Goal: Answer question/provide support: Share knowledge or assist other users

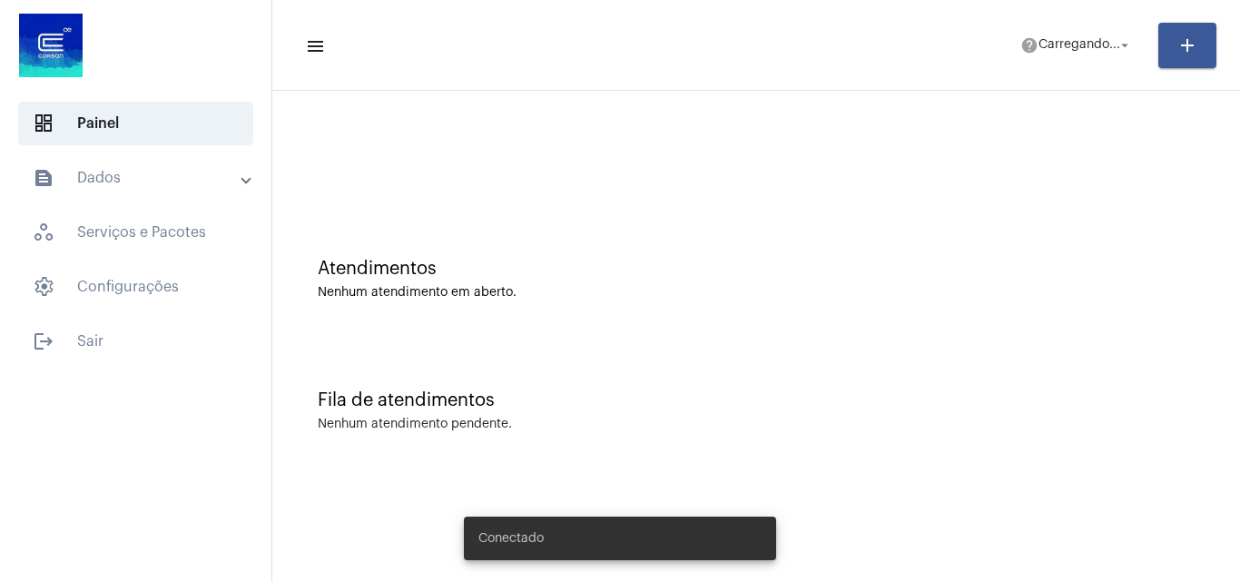
click at [1063, 47] on span "Carregando..." at bounding box center [1080, 45] width 82 height 13
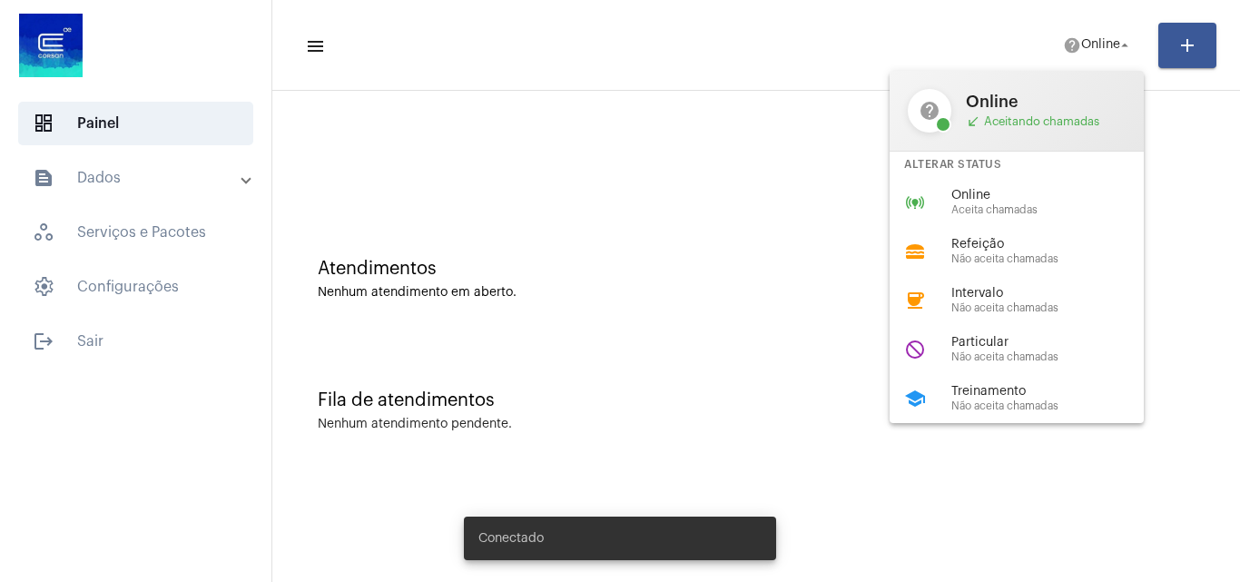
click at [1008, 202] on span "Online" at bounding box center [1054, 196] width 207 height 14
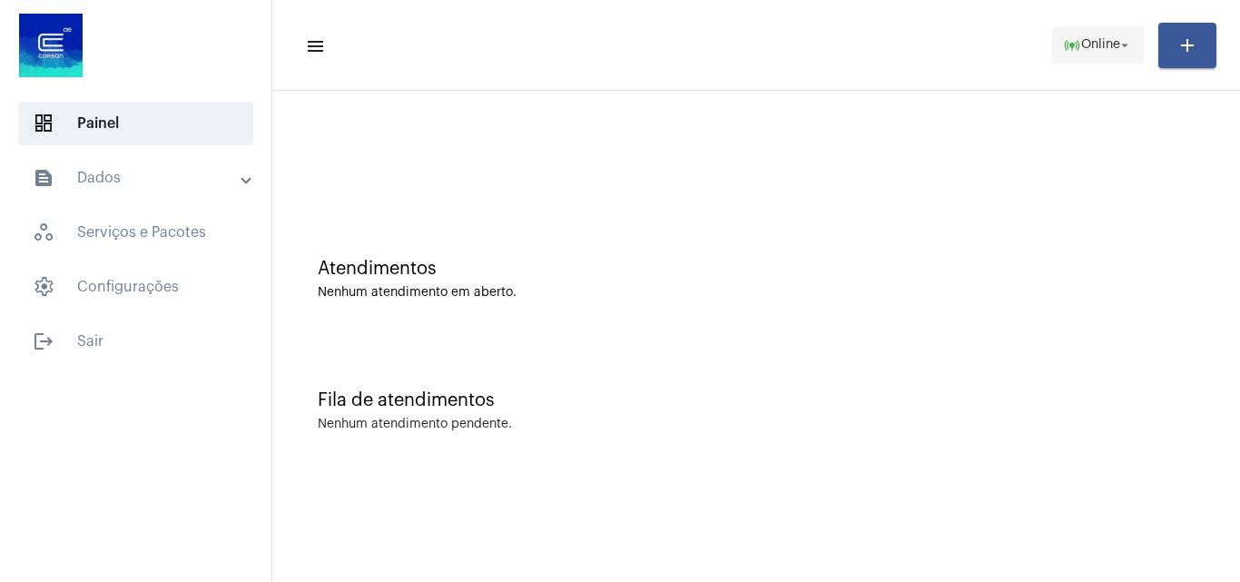
click at [1093, 44] on span "Online" at bounding box center [1100, 45] width 39 height 13
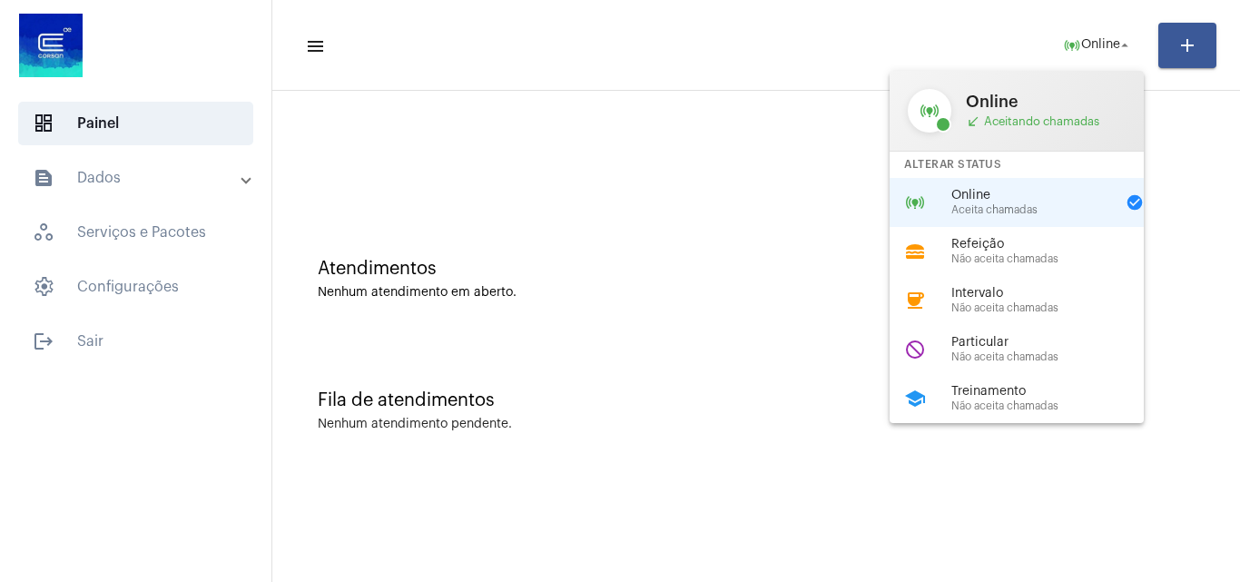
click at [1039, 353] on span "Não aceita chamadas" at bounding box center [1054, 357] width 207 height 12
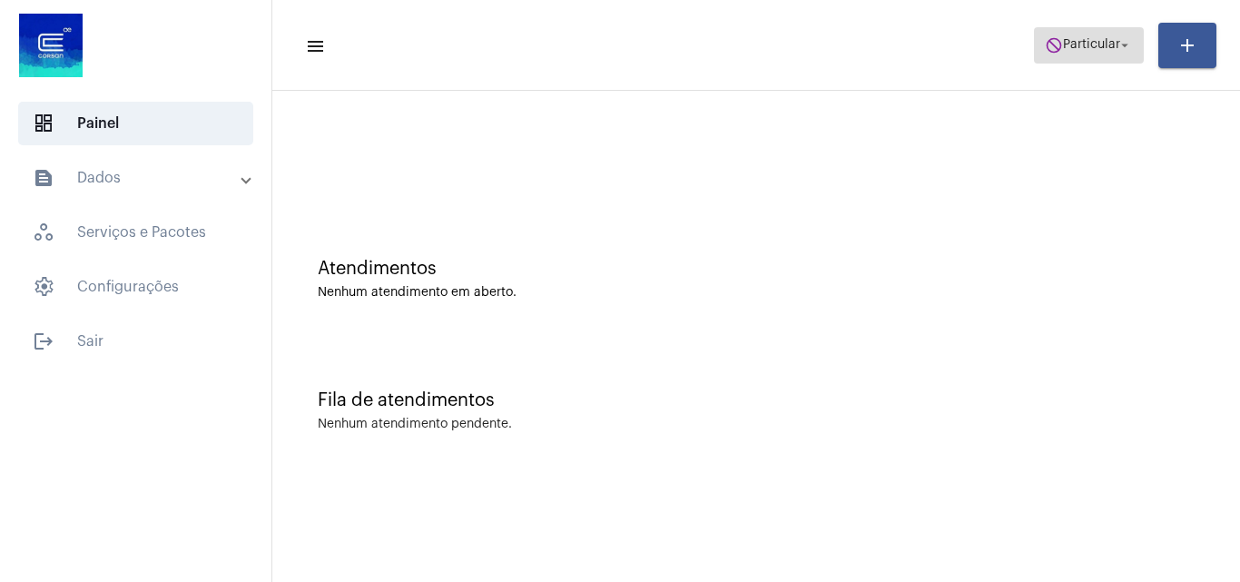
click at [1074, 39] on span "Particular" at bounding box center [1091, 45] width 57 height 13
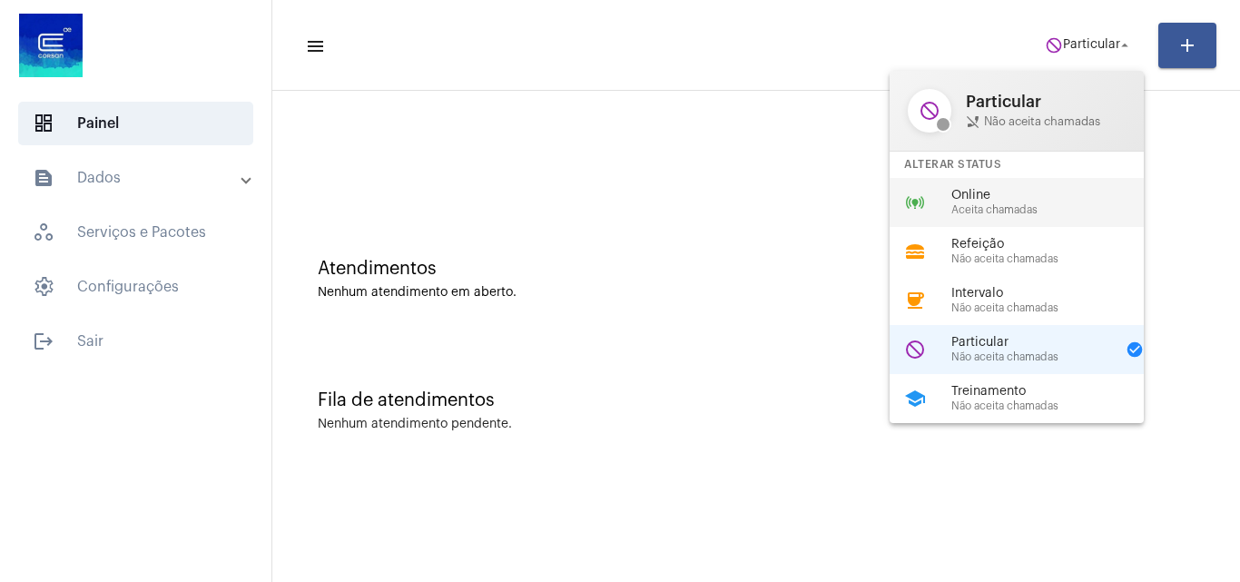
click at [1006, 212] on span "Aceita chamadas" at bounding box center [1054, 210] width 207 height 12
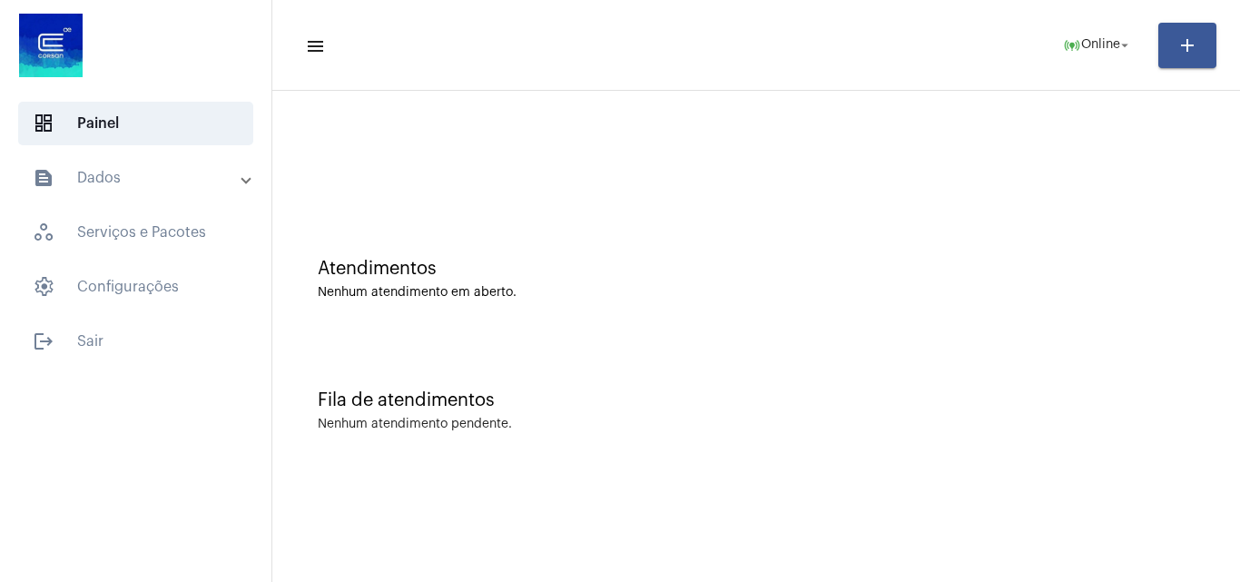
click at [77, 179] on mat-panel-title "text_snippet_outlined Dados" at bounding box center [138, 178] width 210 height 22
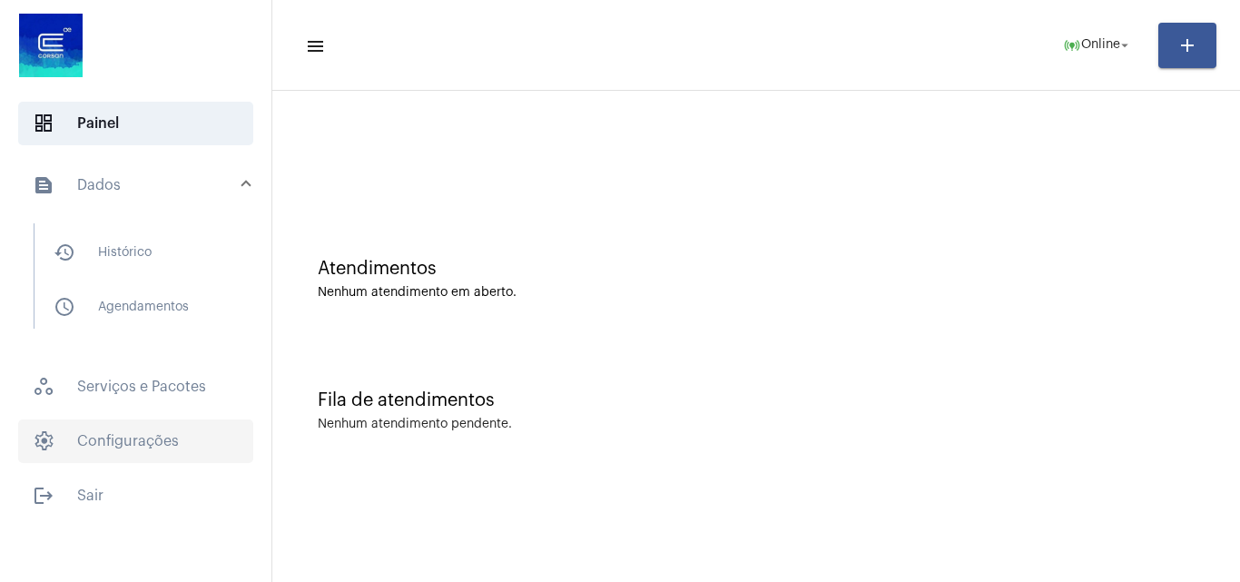
click at [101, 440] on span "settings Configurações" at bounding box center [135, 441] width 235 height 44
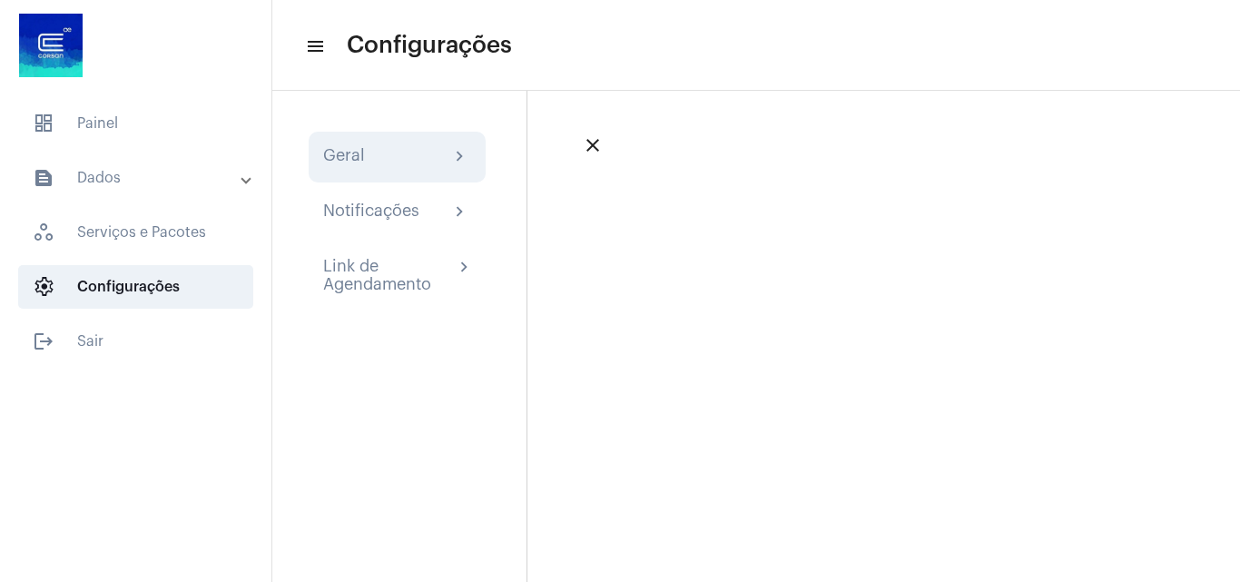
click at [325, 162] on div "Geral" at bounding box center [344, 157] width 42 height 22
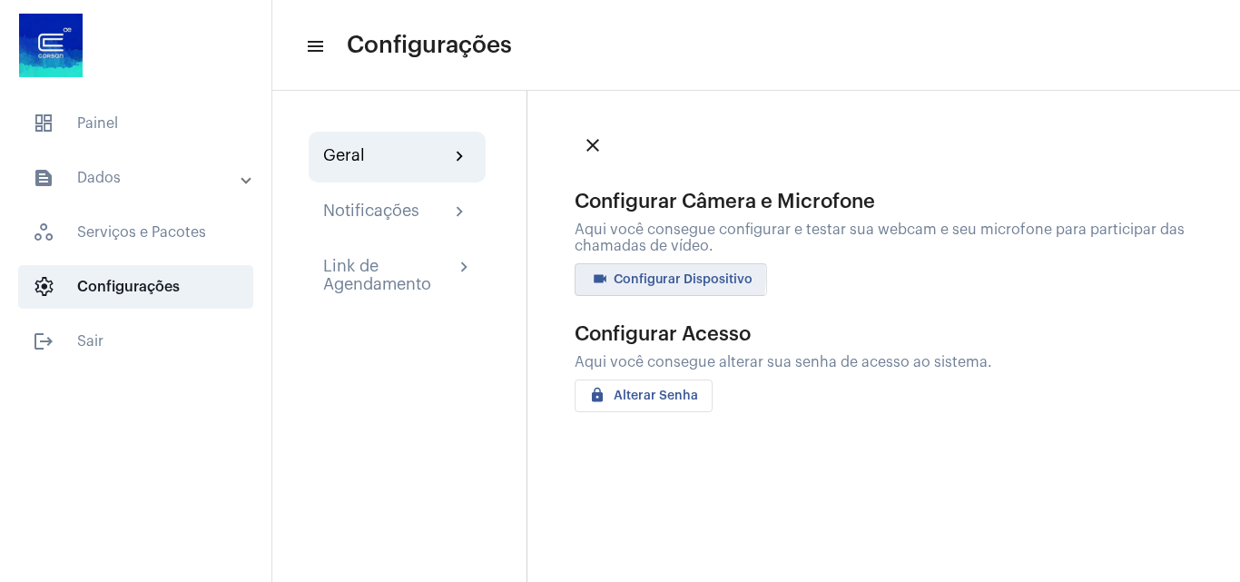
click at [663, 276] on span "videocam Configurar Dispositivo" at bounding box center [670, 279] width 163 height 13
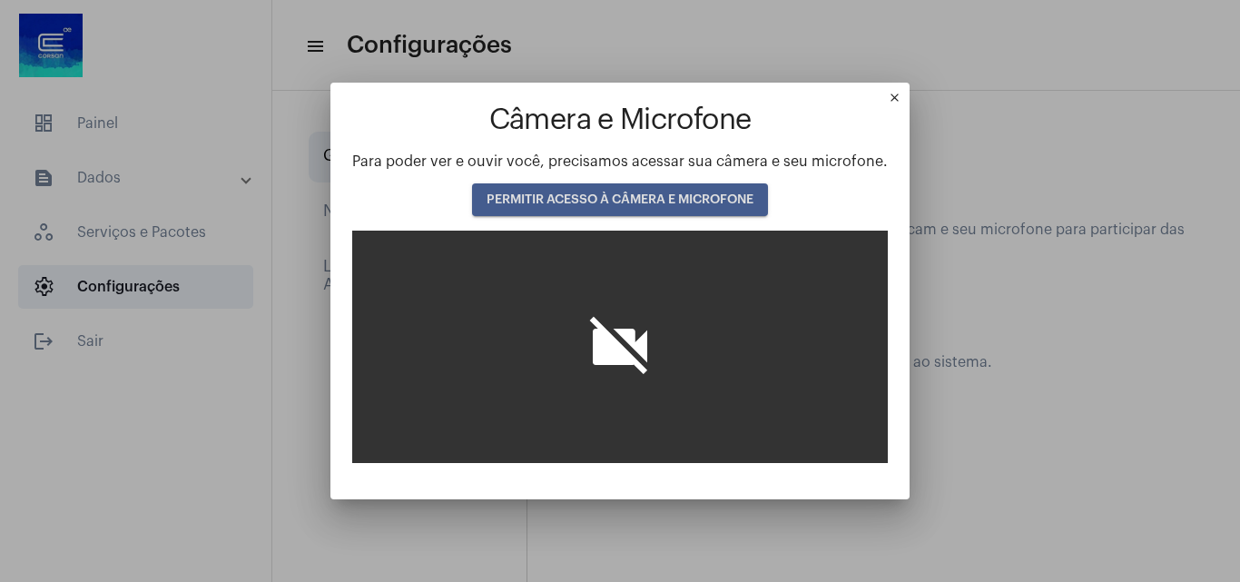
click at [581, 206] on button "PERMITIR ACESSO À CÂMERA E MICROFONE" at bounding box center [620, 199] width 296 height 33
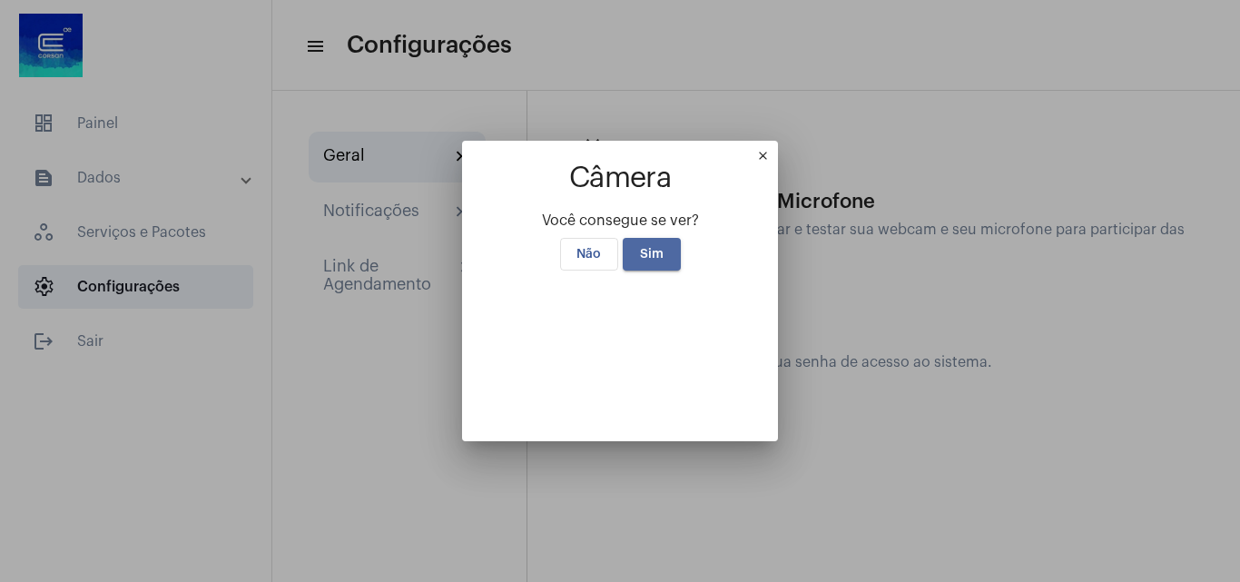
click at [640, 248] on span "Sim" at bounding box center [652, 254] width 24 height 13
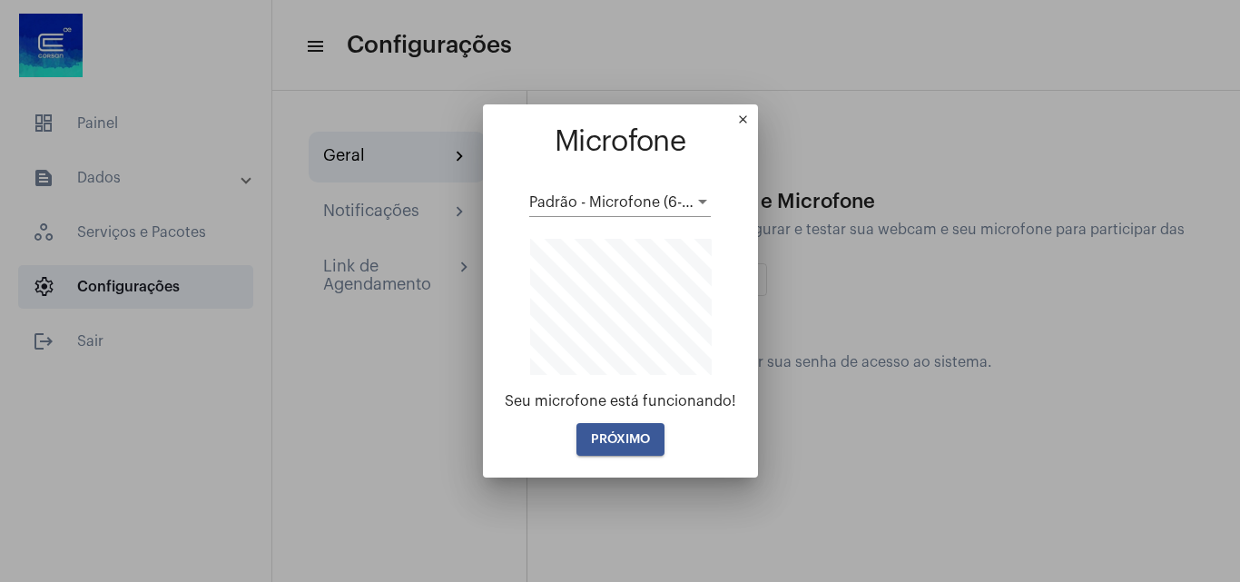
click at [645, 435] on span "PRÓXIMO" at bounding box center [620, 439] width 59 height 13
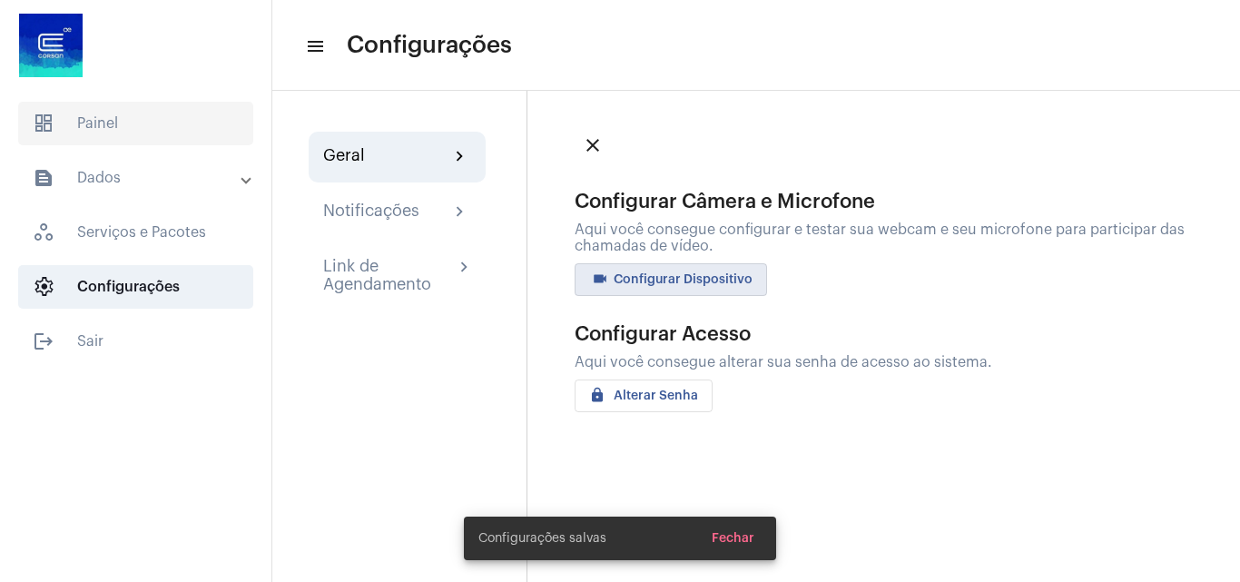
click at [100, 122] on span "dashboard Painel" at bounding box center [135, 124] width 235 height 44
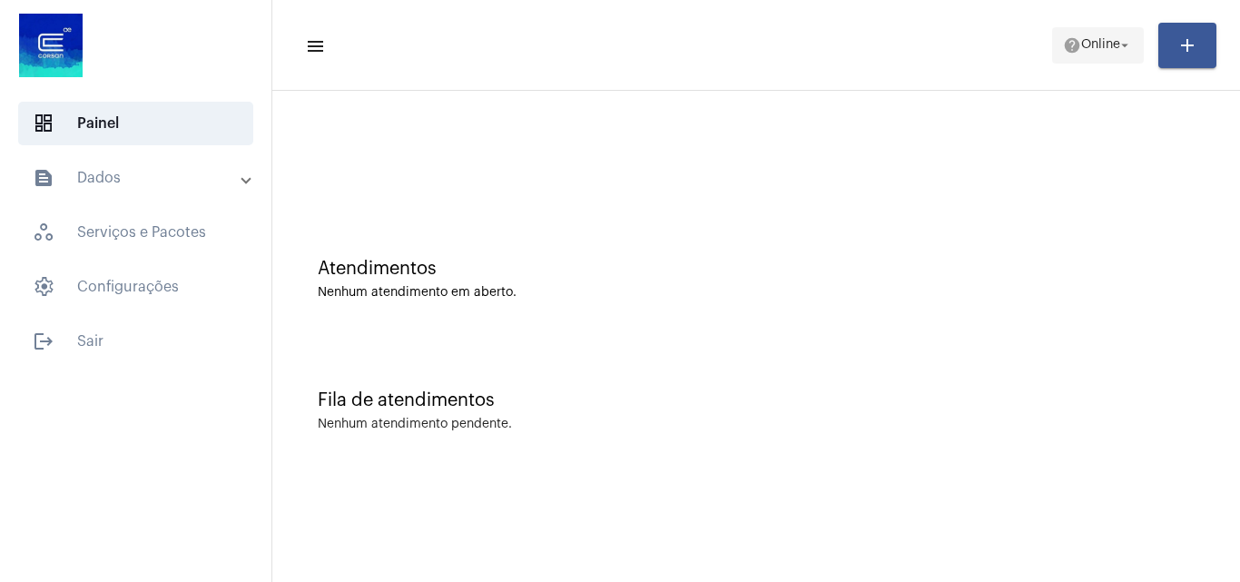
click at [1071, 46] on mat-icon "help" at bounding box center [1072, 45] width 18 height 18
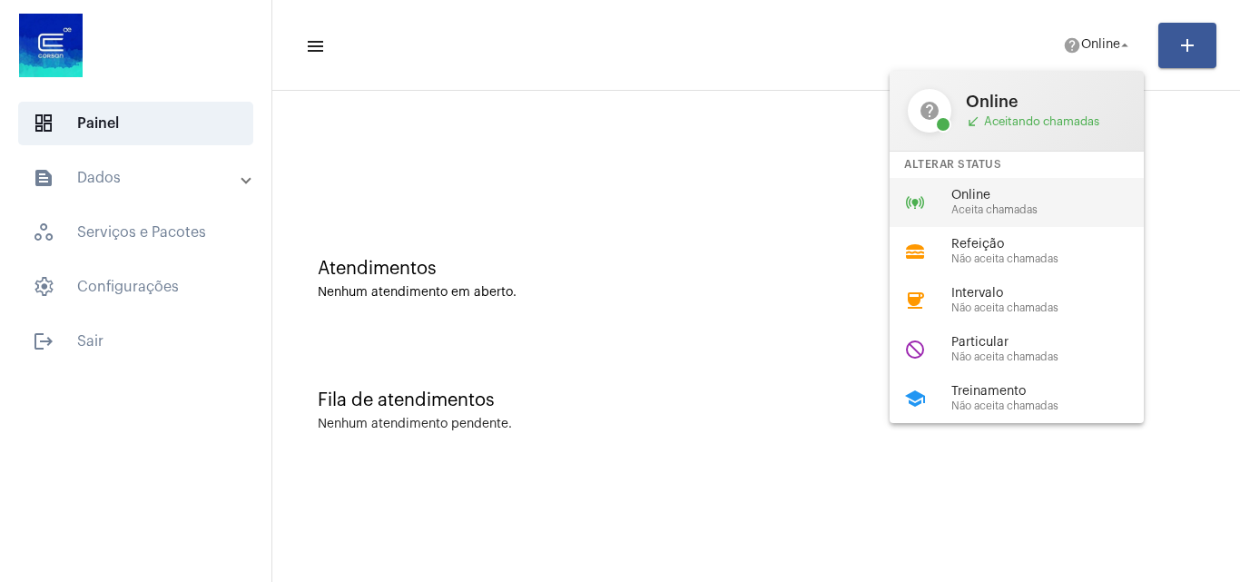
click at [1017, 209] on span "Aceita chamadas" at bounding box center [1054, 210] width 207 height 12
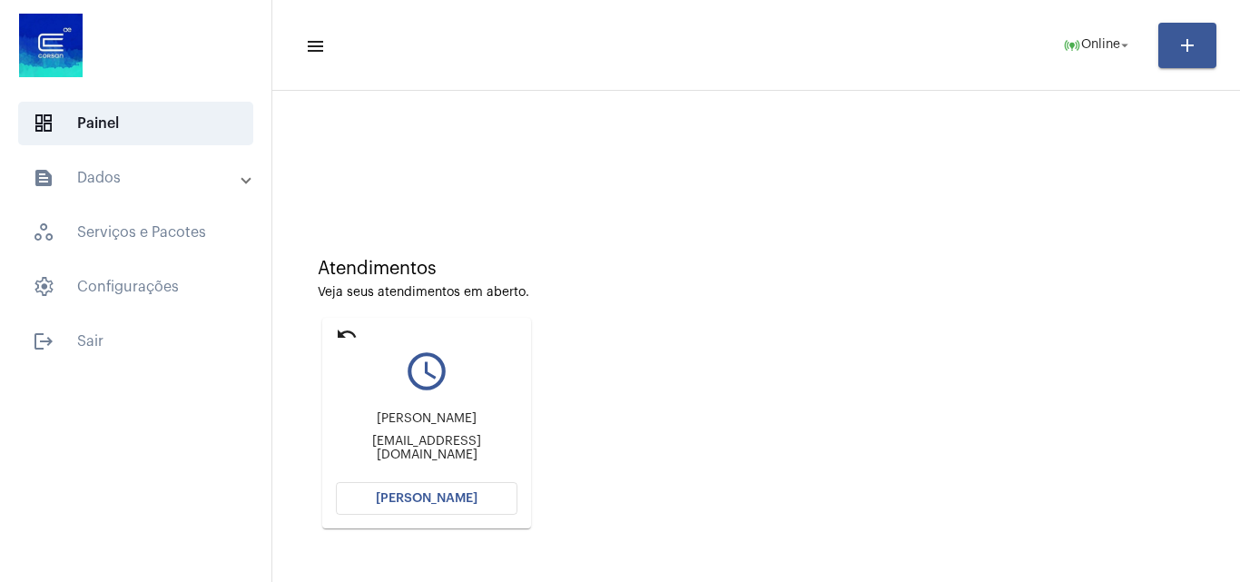
click at [428, 499] on span "[PERSON_NAME]" at bounding box center [427, 498] width 102 height 13
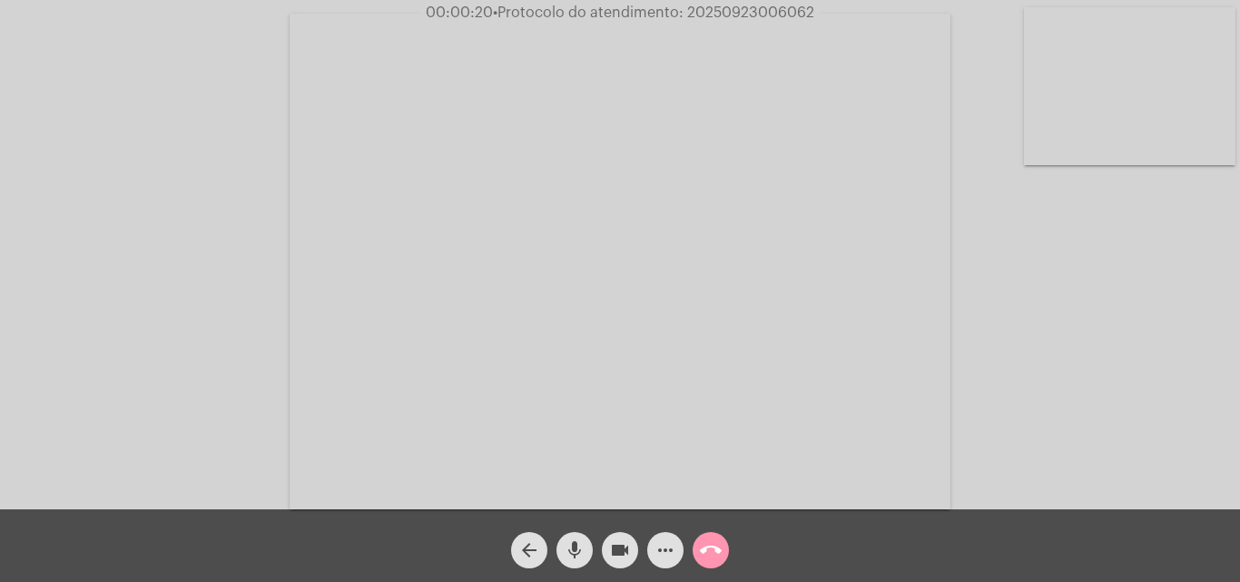
click at [655, 549] on mat-icon "more_horiz" at bounding box center [666, 550] width 22 height 22
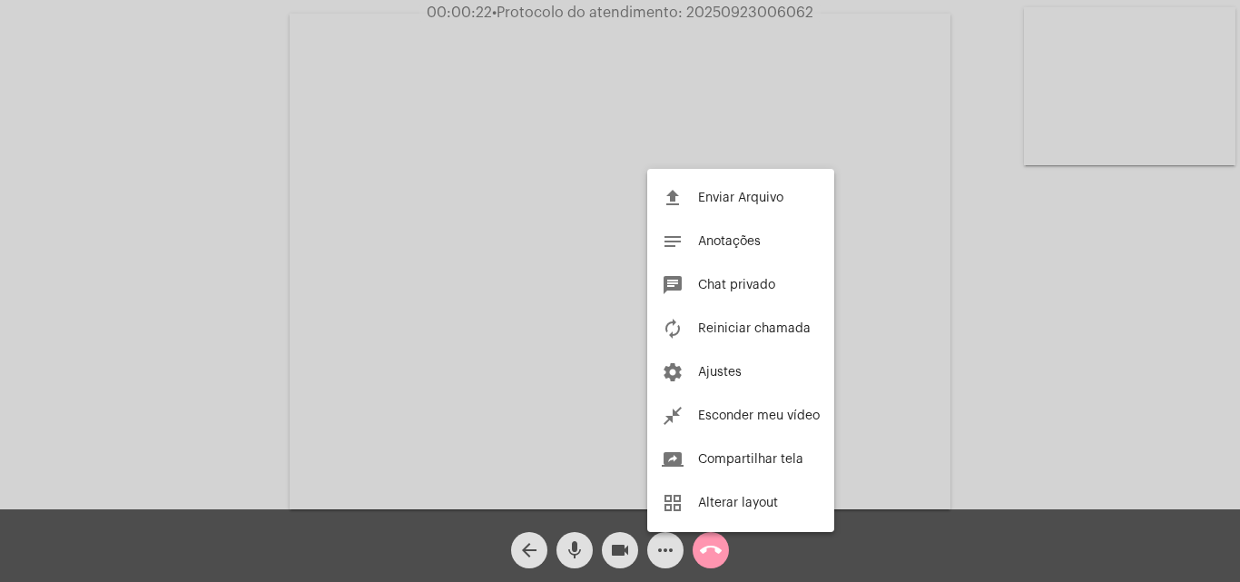
click at [400, 246] on div at bounding box center [620, 291] width 1240 height 582
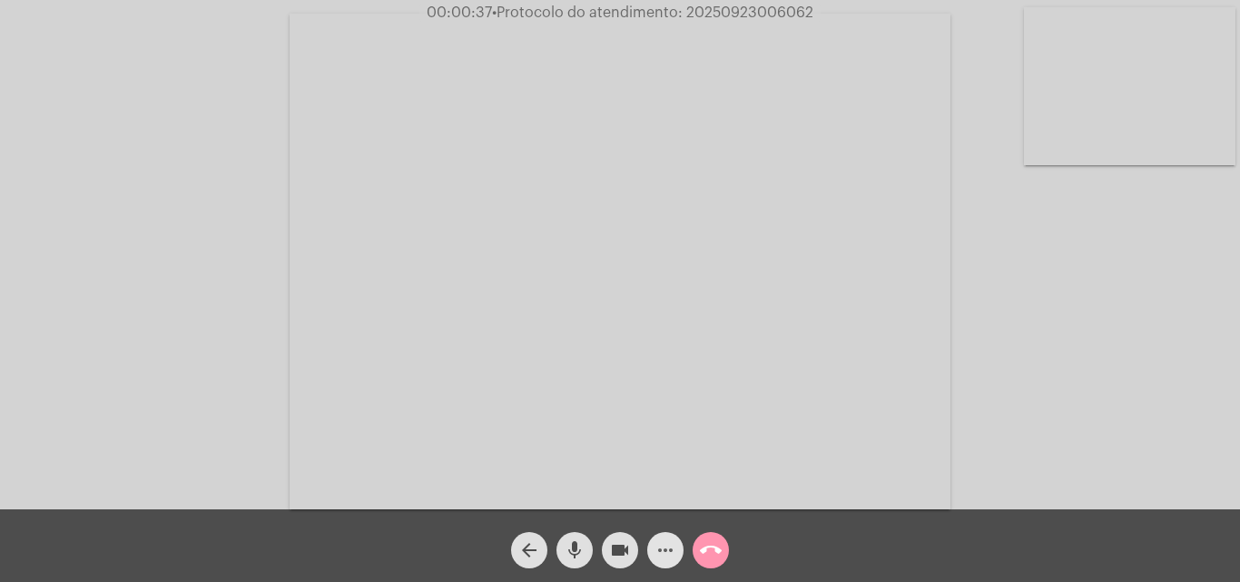
click at [669, 548] on mat-icon "more_horiz" at bounding box center [666, 550] width 22 height 22
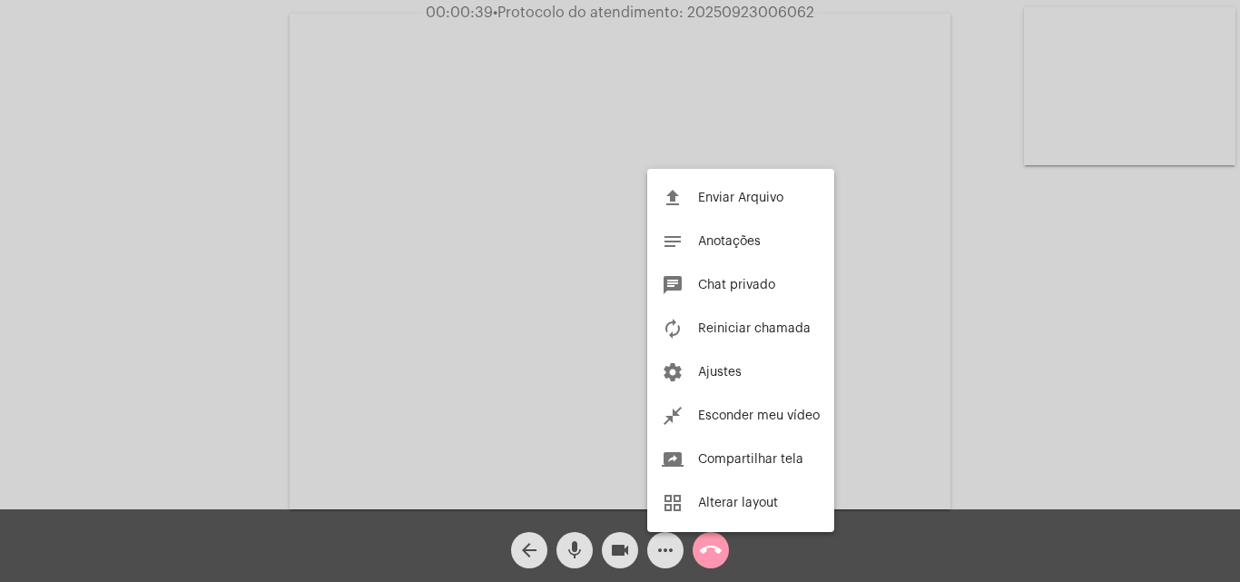
click at [319, 270] on div at bounding box center [620, 291] width 1240 height 582
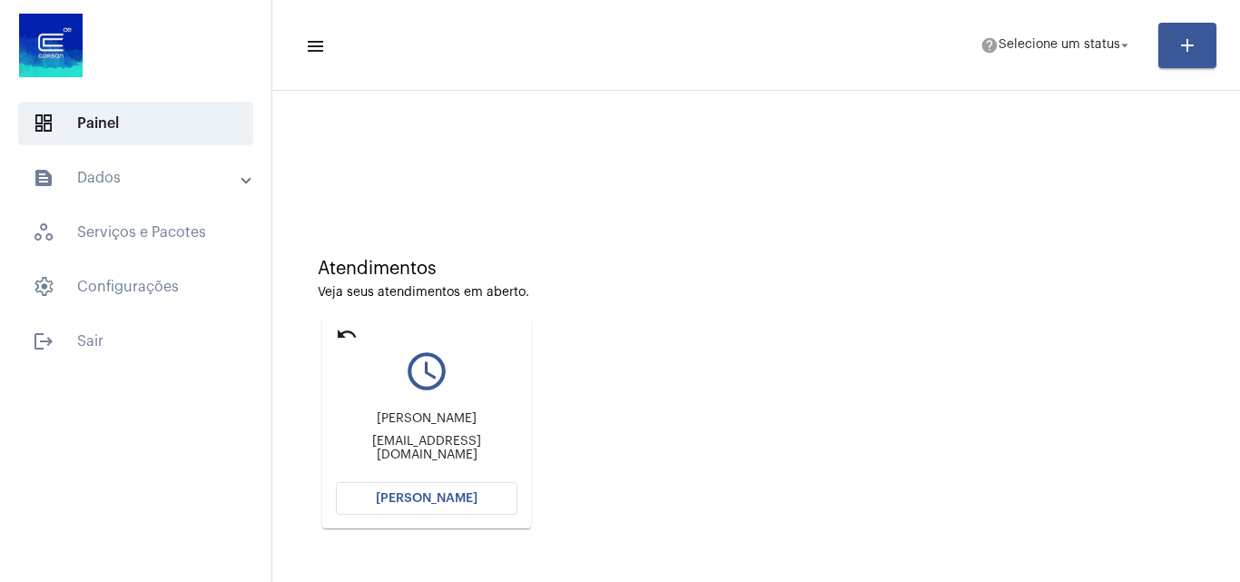
click at [339, 330] on mat-icon "undo" at bounding box center [347, 334] width 22 height 22
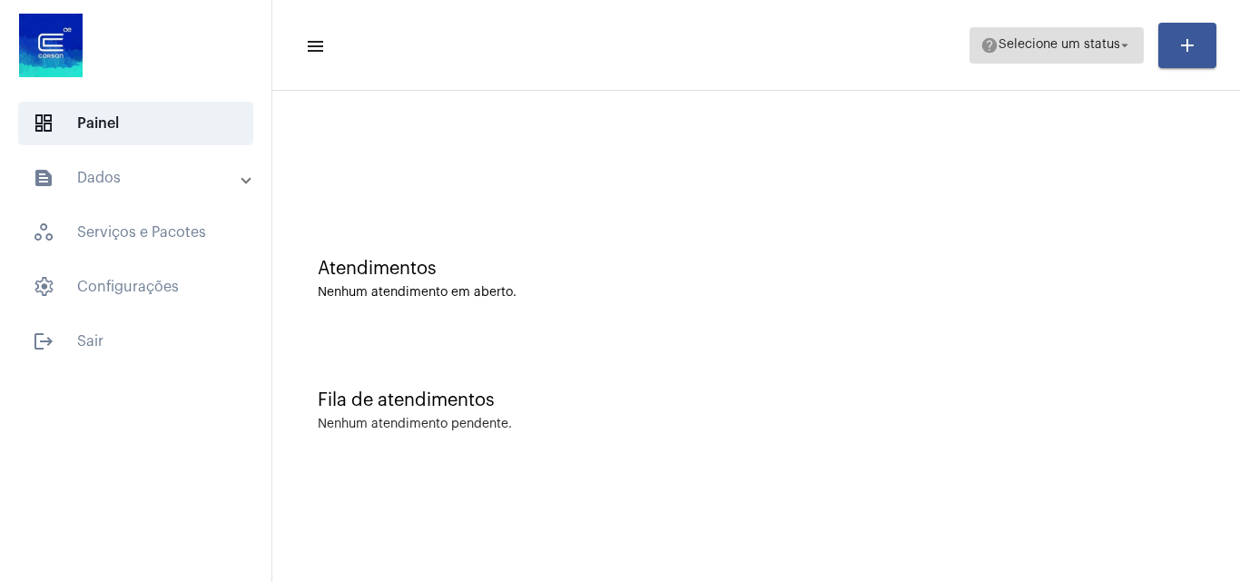
click at [1004, 37] on span "help Selecione um status arrow_drop_down" at bounding box center [1056, 44] width 153 height 33
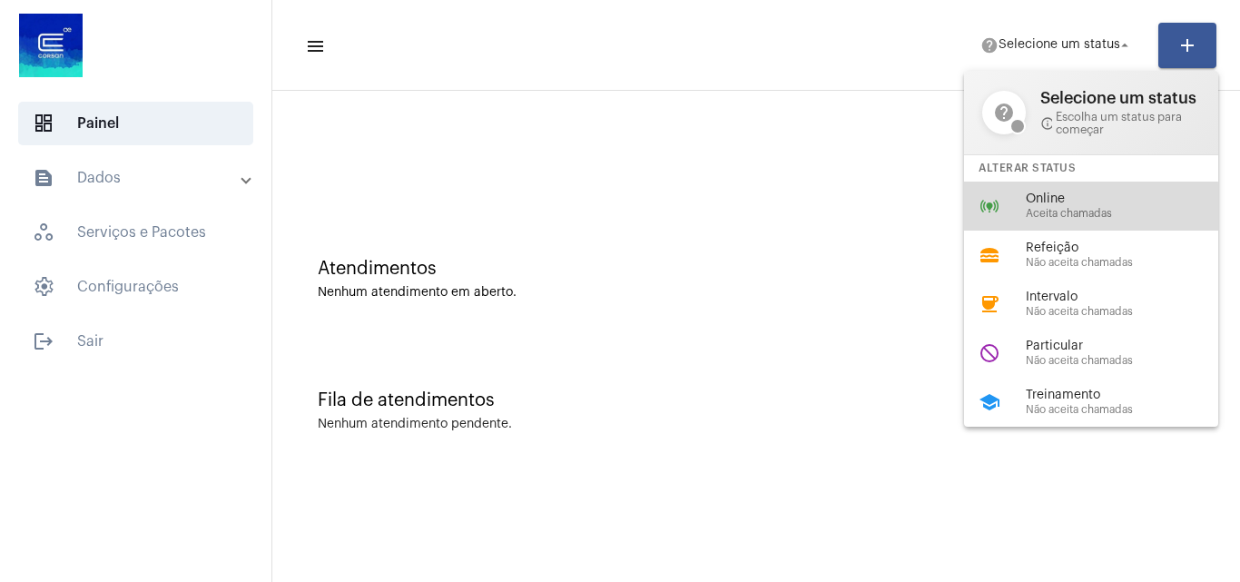
click at [1036, 214] on span "Aceita chamadas" at bounding box center [1129, 214] width 207 height 12
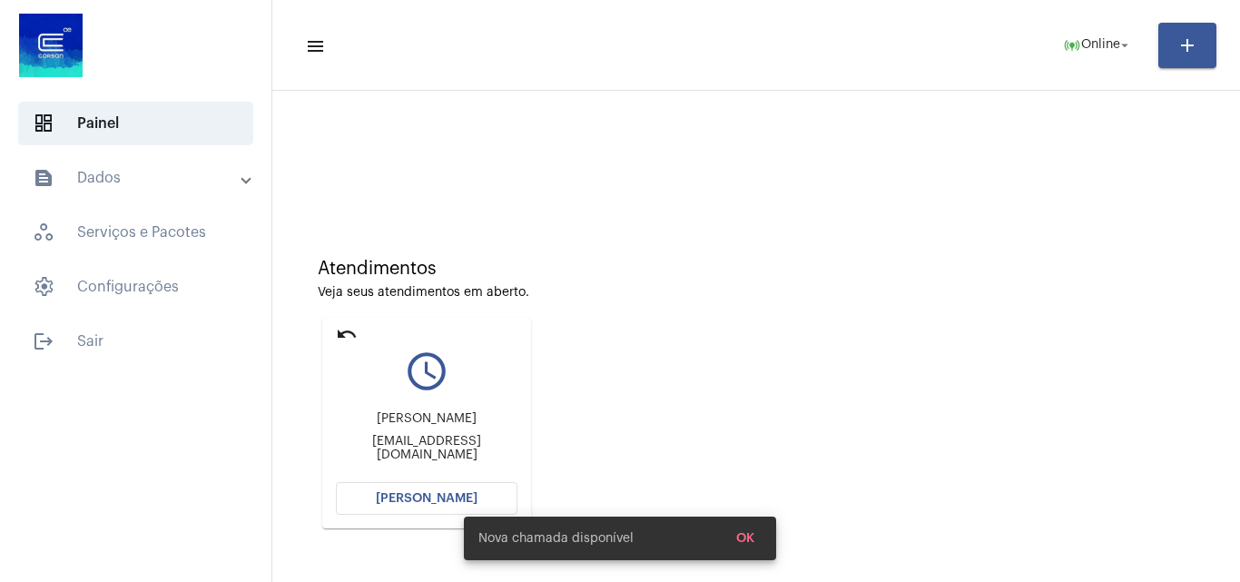
click at [420, 501] on span "[PERSON_NAME]" at bounding box center [427, 498] width 102 height 13
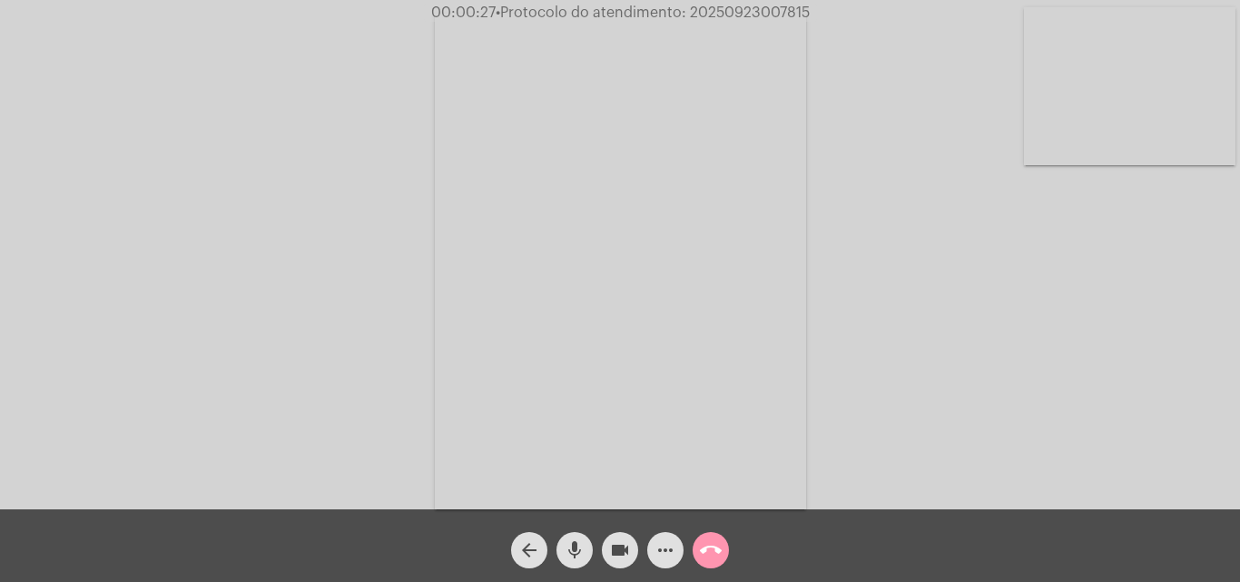
click at [956, 370] on div "Acessando Câmera e Microfone..." at bounding box center [620, 259] width 1236 height 509
click at [662, 553] on mat-icon "more_horiz" at bounding box center [666, 550] width 22 height 22
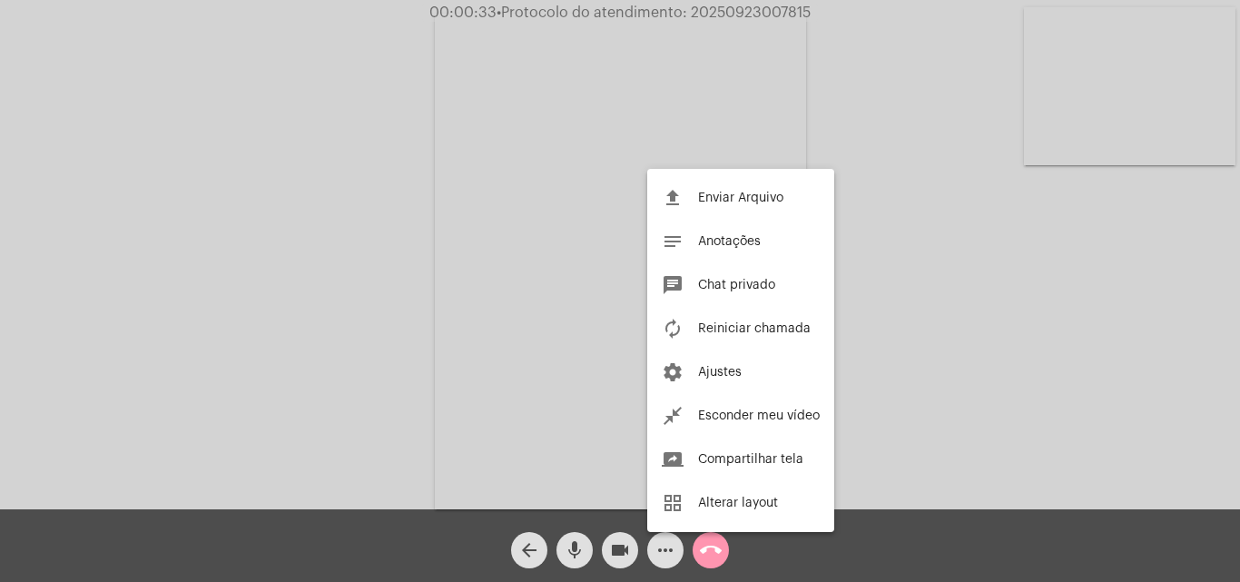
click at [441, 270] on div at bounding box center [620, 291] width 1240 height 582
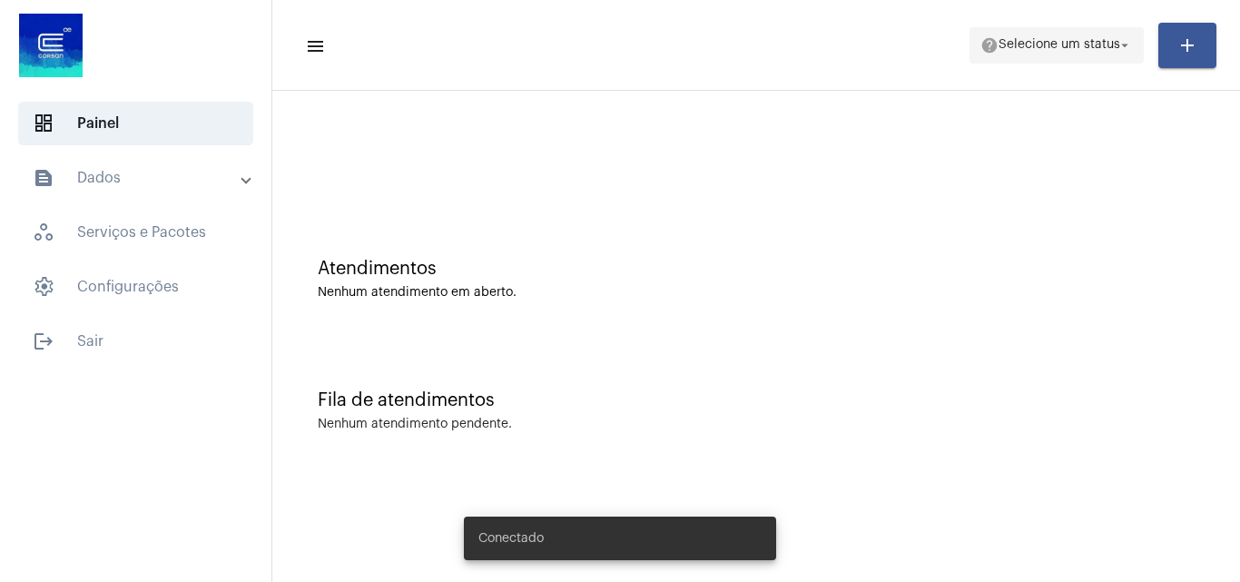
click at [1068, 51] on span "Selecione um status" at bounding box center [1060, 45] width 122 height 13
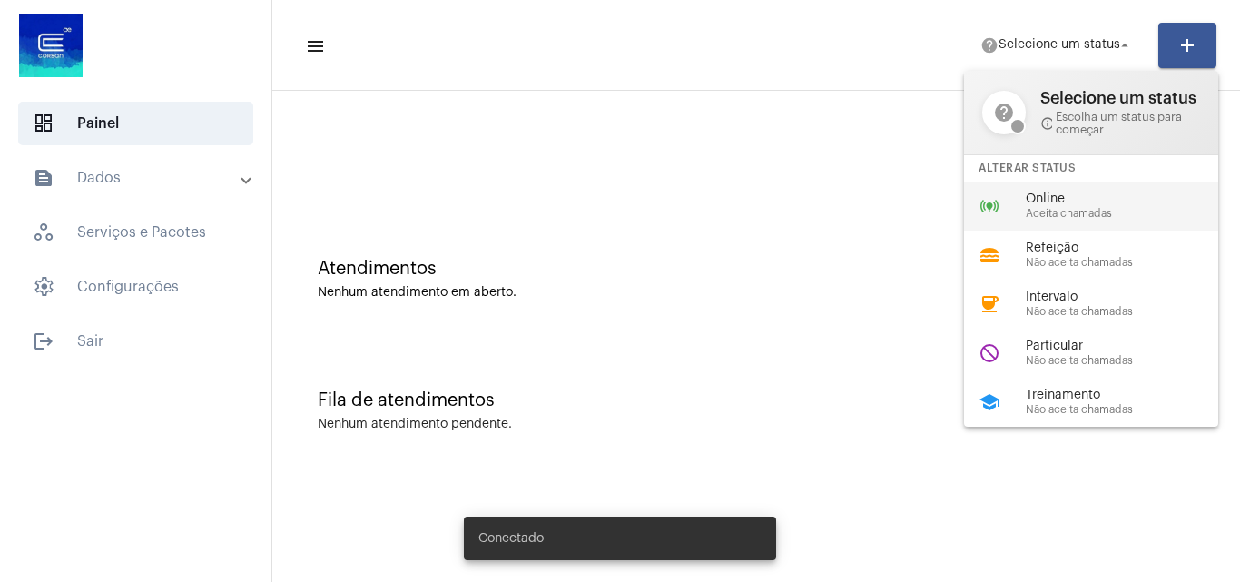
click at [1084, 208] on span "Aceita chamadas" at bounding box center [1129, 214] width 207 height 12
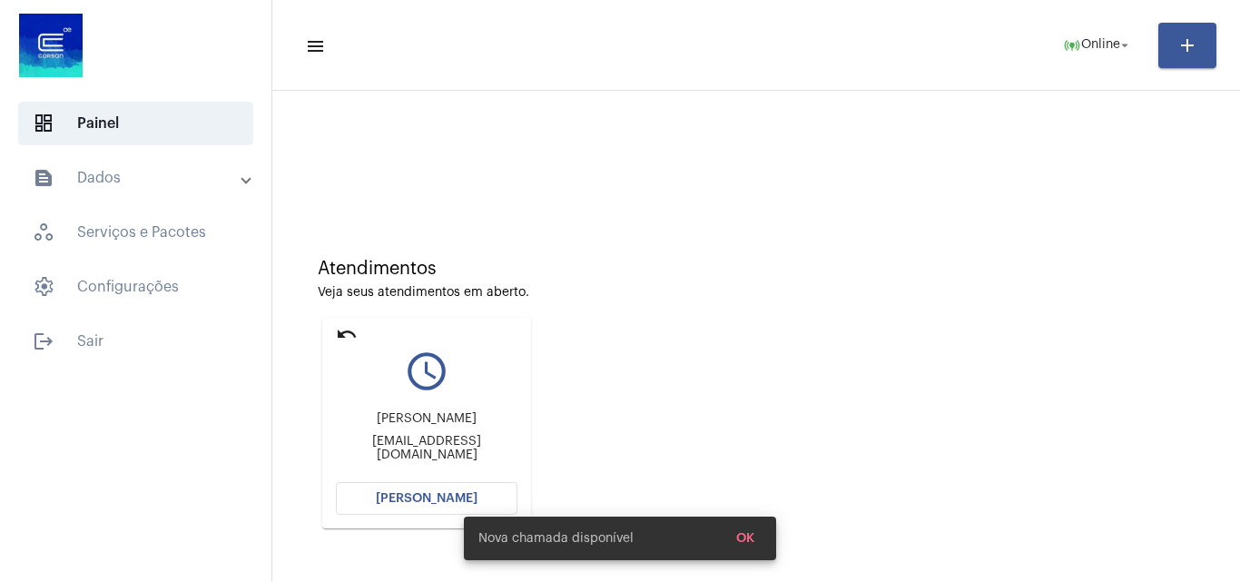
click at [378, 494] on button "[PERSON_NAME]" at bounding box center [427, 498] width 182 height 33
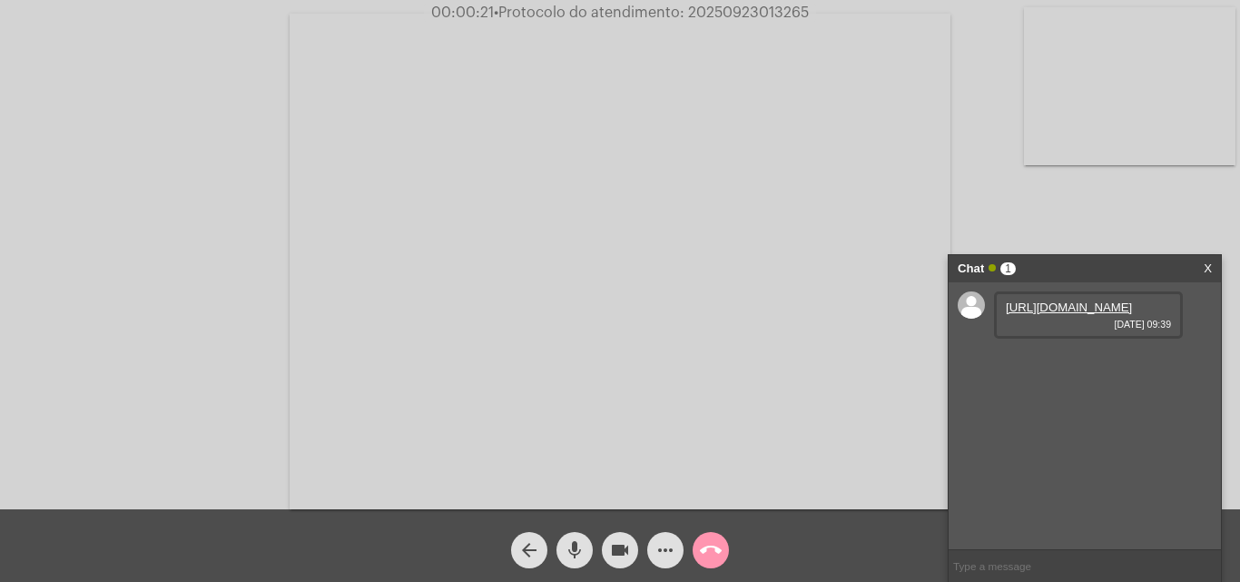
click at [1049, 314] on link "[URL][DOMAIN_NAME]" at bounding box center [1069, 307] width 126 height 14
click at [1068, 366] on link "[URL][DOMAIN_NAME]" at bounding box center [1069, 359] width 126 height 14
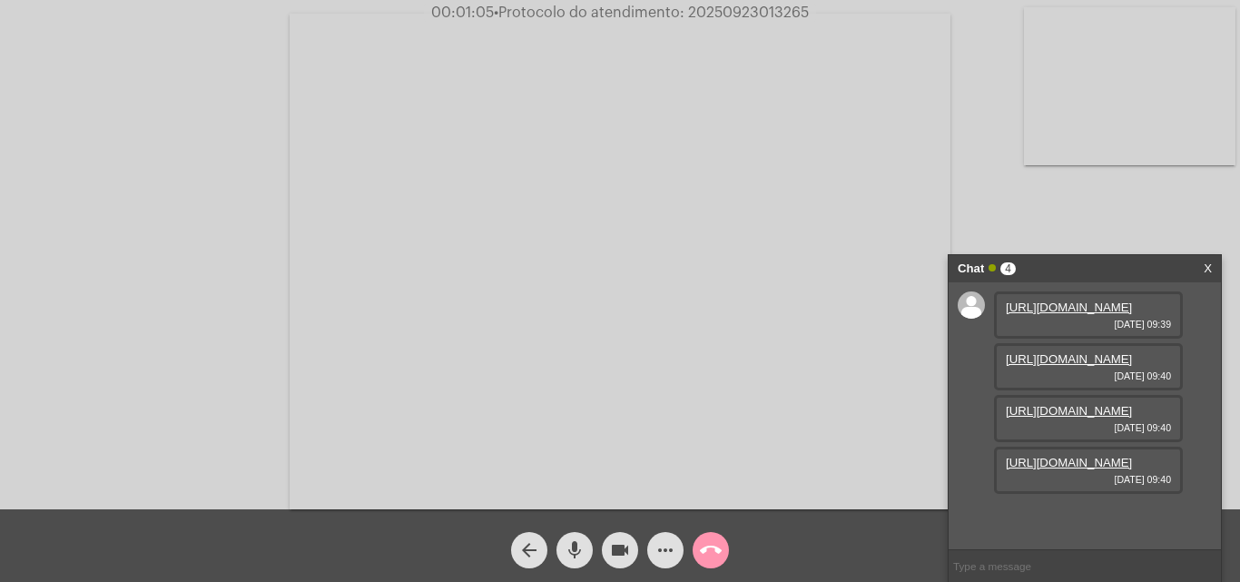
click at [1061, 404] on link "[URL][DOMAIN_NAME]" at bounding box center [1069, 411] width 126 height 14
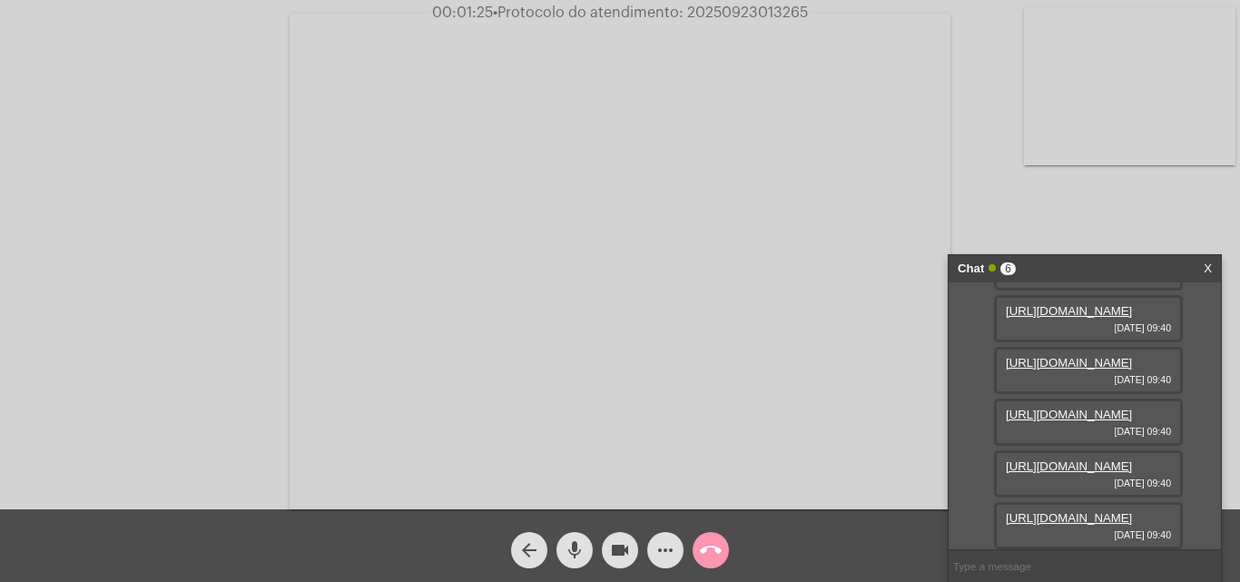
click at [1078, 408] on link "[URL][DOMAIN_NAME]" at bounding box center [1069, 415] width 126 height 14
click at [1059, 459] on link "[URL][DOMAIN_NAME]" at bounding box center [1069, 466] width 126 height 14
click at [1082, 511] on link "[URL][DOMAIN_NAME]" at bounding box center [1069, 518] width 126 height 14
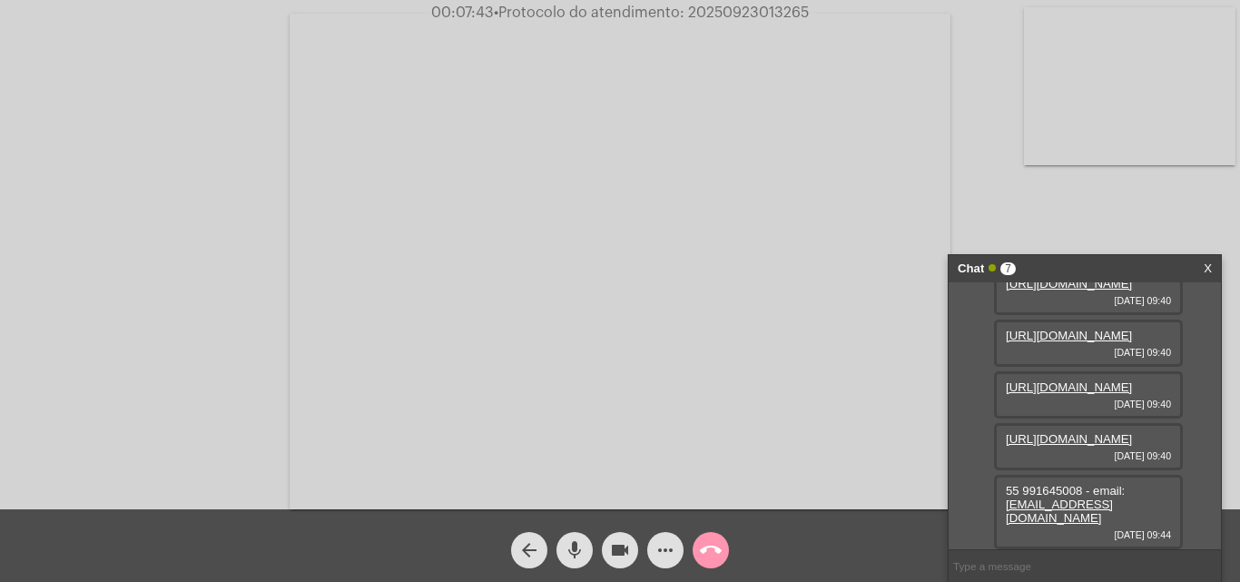
scroll to position [372, 0]
drag, startPoint x: 1007, startPoint y: 484, endPoint x: 1043, endPoint y: 496, distance: 38.2
click at [1073, 488] on span "55 991645008 - email: [EMAIL_ADDRESS][DOMAIN_NAME]" at bounding box center [1065, 504] width 119 height 41
click at [1063, 489] on span "55 991645008 - email: [EMAIL_ADDRESS][DOMAIN_NAME]" at bounding box center [1065, 504] width 119 height 41
click at [1027, 496] on span "55 991645008 - email: [EMAIL_ADDRESS][DOMAIN_NAME]" at bounding box center [1065, 504] width 119 height 41
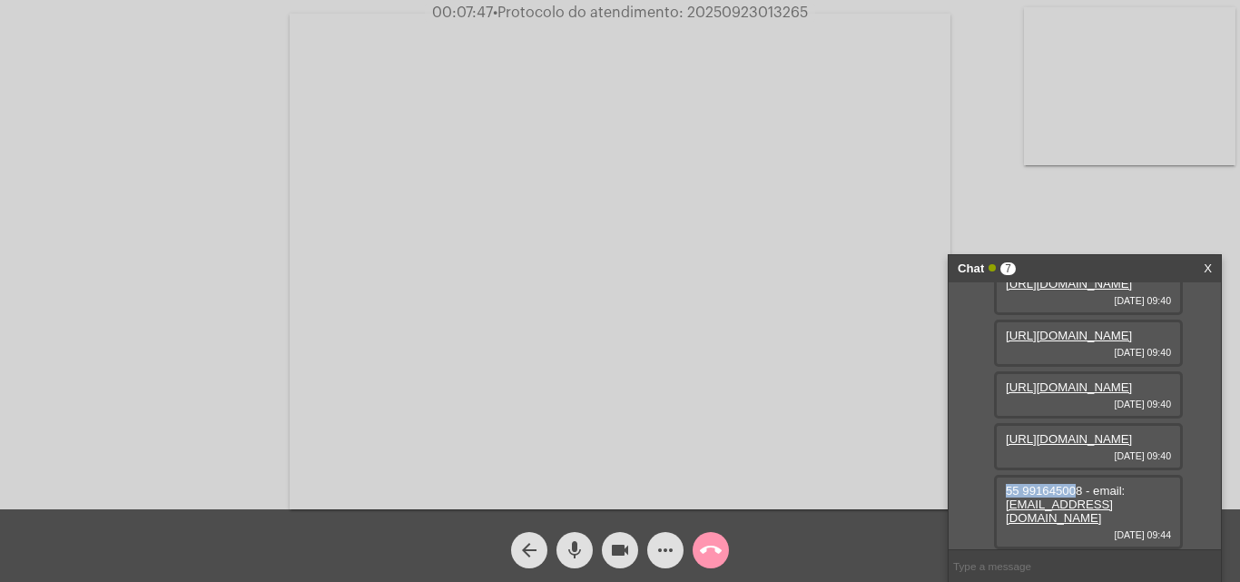
drag, startPoint x: 1050, startPoint y: 489, endPoint x: 1080, endPoint y: 489, distance: 30.0
click at [1080, 489] on span "55 991645008 - email: [EMAIL_ADDRESS][DOMAIN_NAME]" at bounding box center [1065, 504] width 119 height 41
click at [671, 546] on mat-icon "more_horiz" at bounding box center [666, 550] width 22 height 22
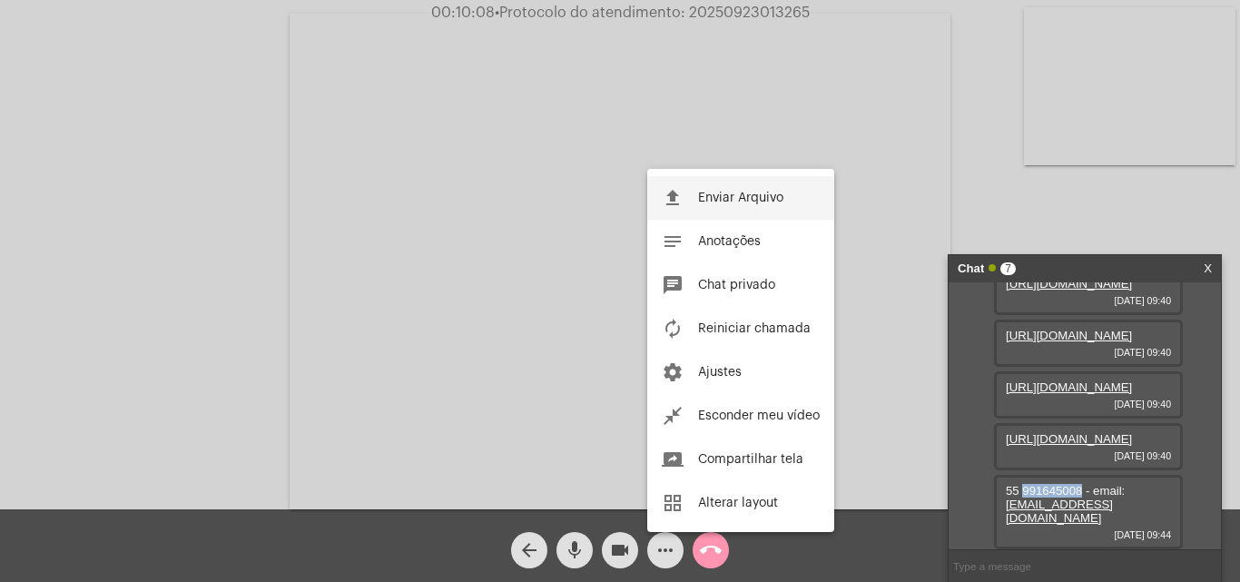
click at [684, 199] on button "file_upload Enviar Arquivo" at bounding box center [740, 198] width 187 height 44
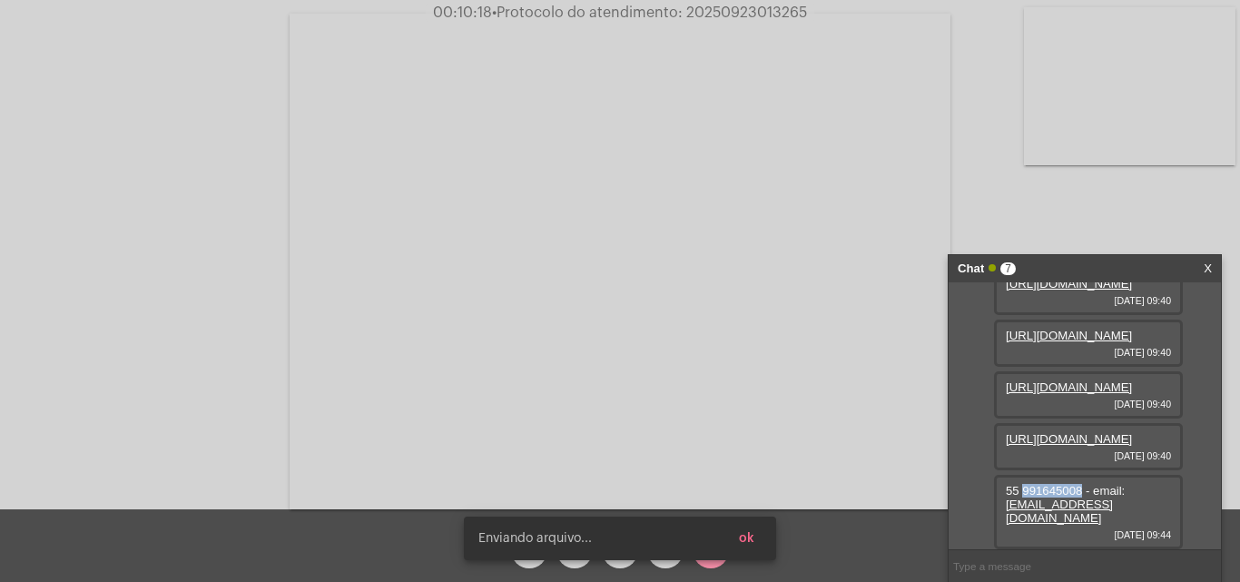
click at [762, 544] on button "ok" at bounding box center [746, 538] width 44 height 33
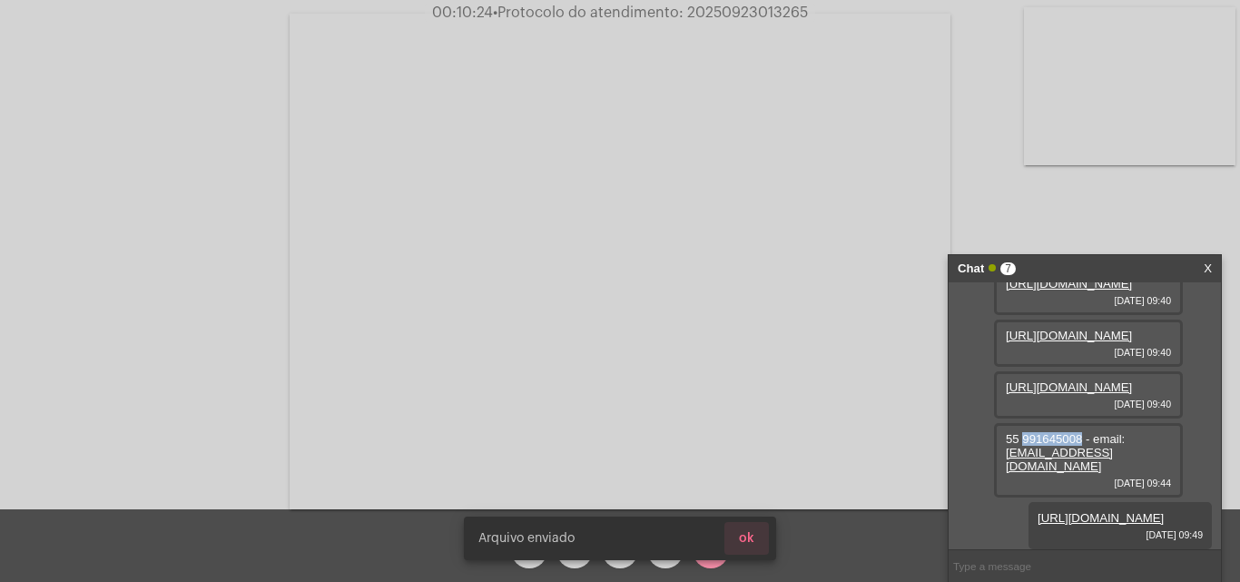
click at [757, 536] on button "ok" at bounding box center [746, 538] width 44 height 33
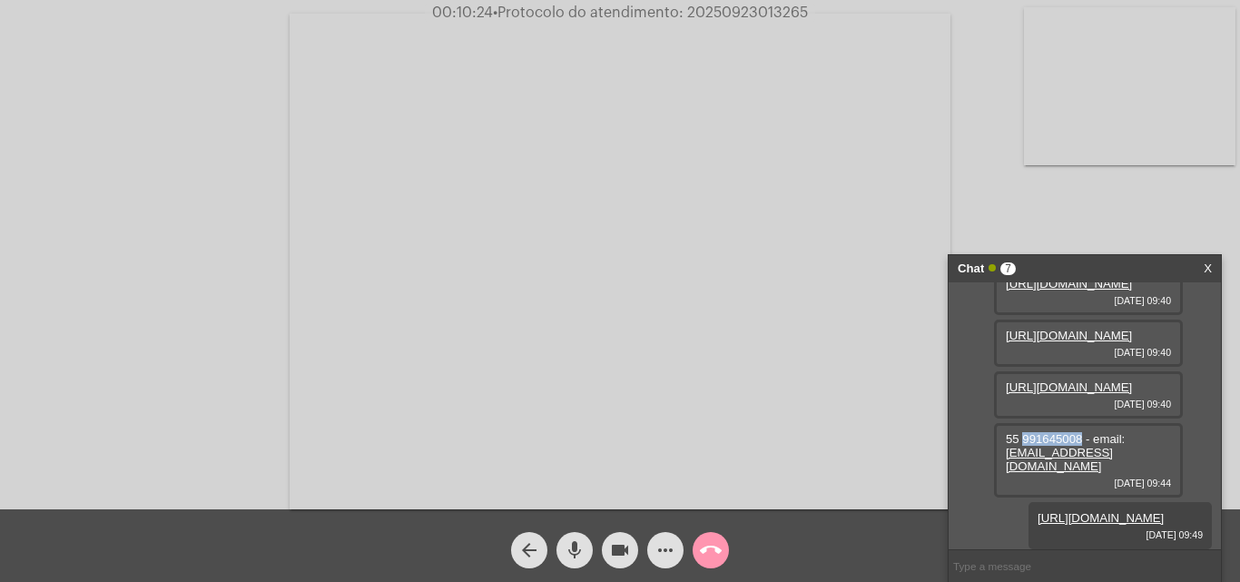
scroll to position [465, 0]
click at [576, 551] on mat-icon "mic" at bounding box center [575, 550] width 22 height 22
click at [576, 546] on mat-icon "mic_off" at bounding box center [575, 550] width 22 height 22
click at [722, 10] on span "• Protocolo do atendimento: 20250923013265" at bounding box center [649, 12] width 315 height 15
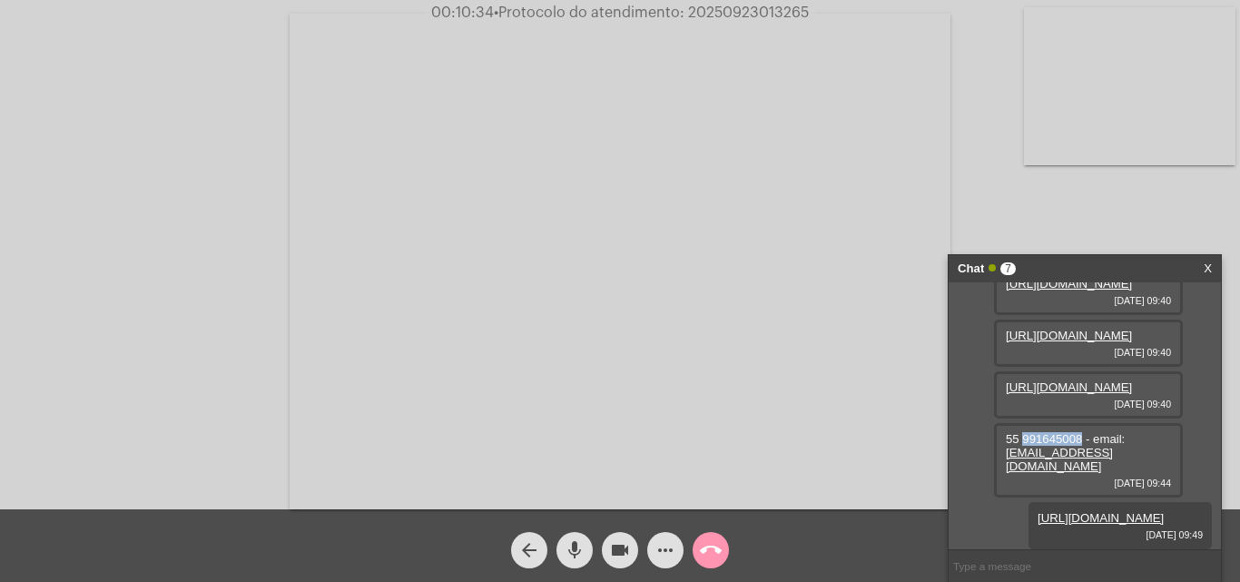
click at [576, 546] on mat-icon "mic" at bounding box center [575, 550] width 22 height 22
click at [576, 546] on mat-icon "mic_off" at bounding box center [575, 550] width 22 height 22
click at [703, 548] on mat-icon "call_end" at bounding box center [711, 550] width 22 height 22
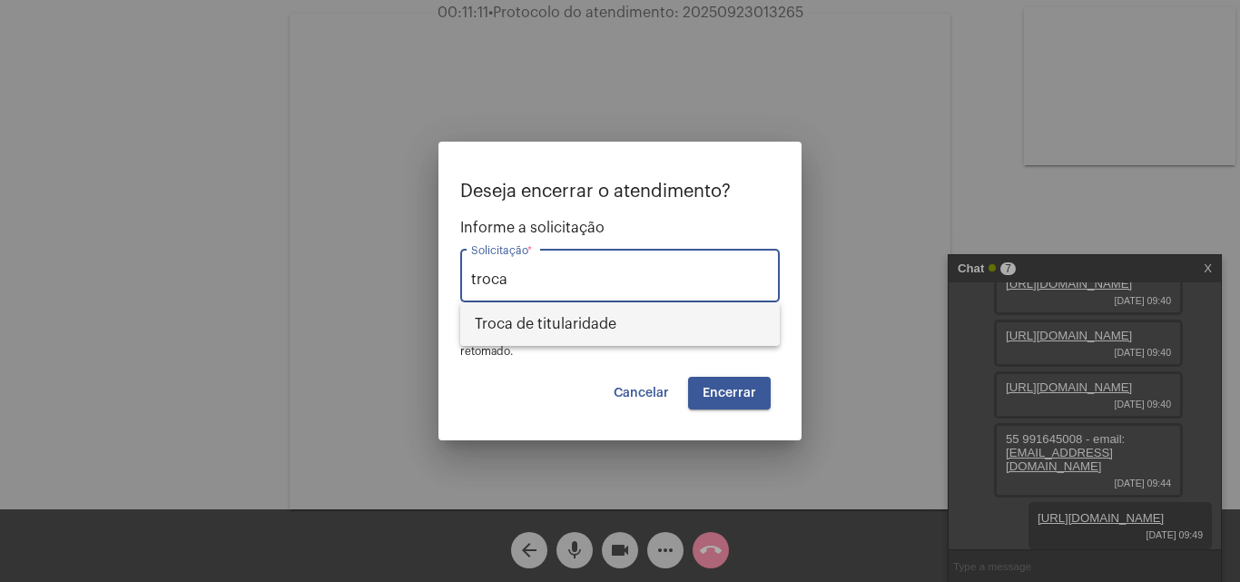
click at [550, 324] on span "Troca de titularidade" at bounding box center [620, 324] width 290 height 44
type input "Troca de titularidade"
click at [722, 394] on span "Encerrar" at bounding box center [730, 393] width 54 height 13
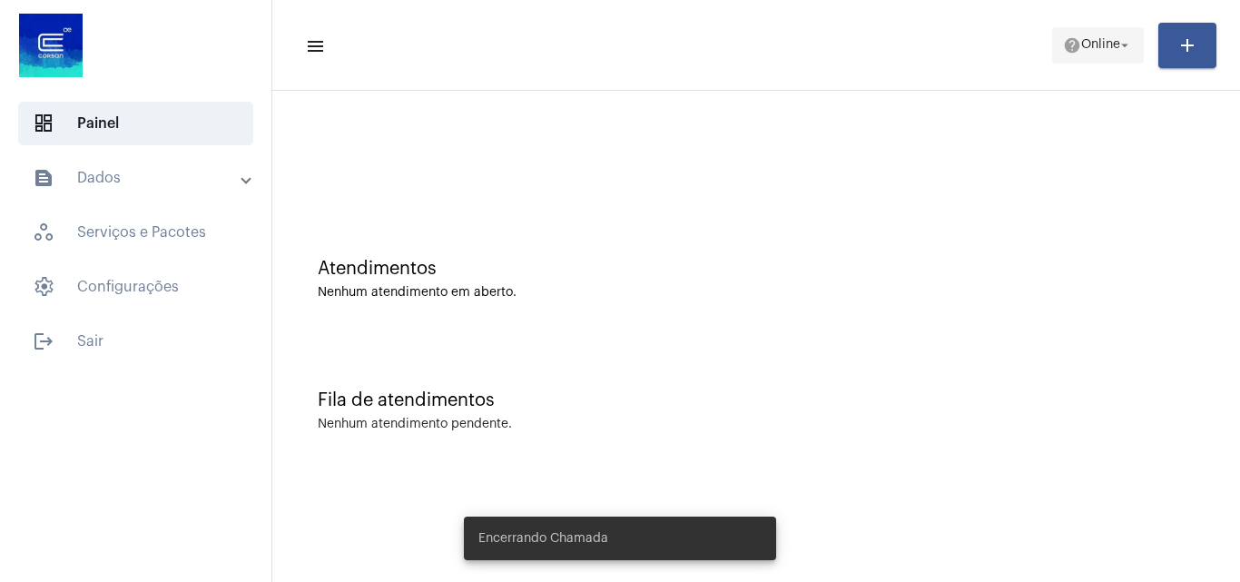
drag, startPoint x: 1083, startPoint y: 41, endPoint x: 1096, endPoint y: 54, distance: 18.0
click at [1088, 40] on span "Online" at bounding box center [1100, 45] width 39 height 13
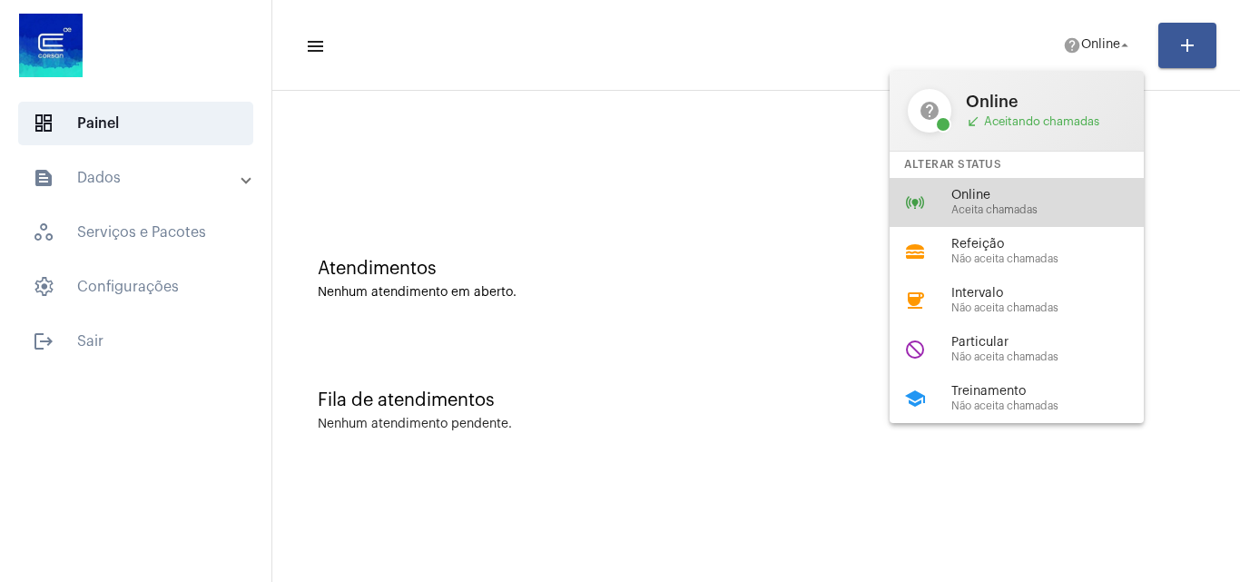
click at [1056, 192] on span "Online" at bounding box center [1054, 196] width 207 height 14
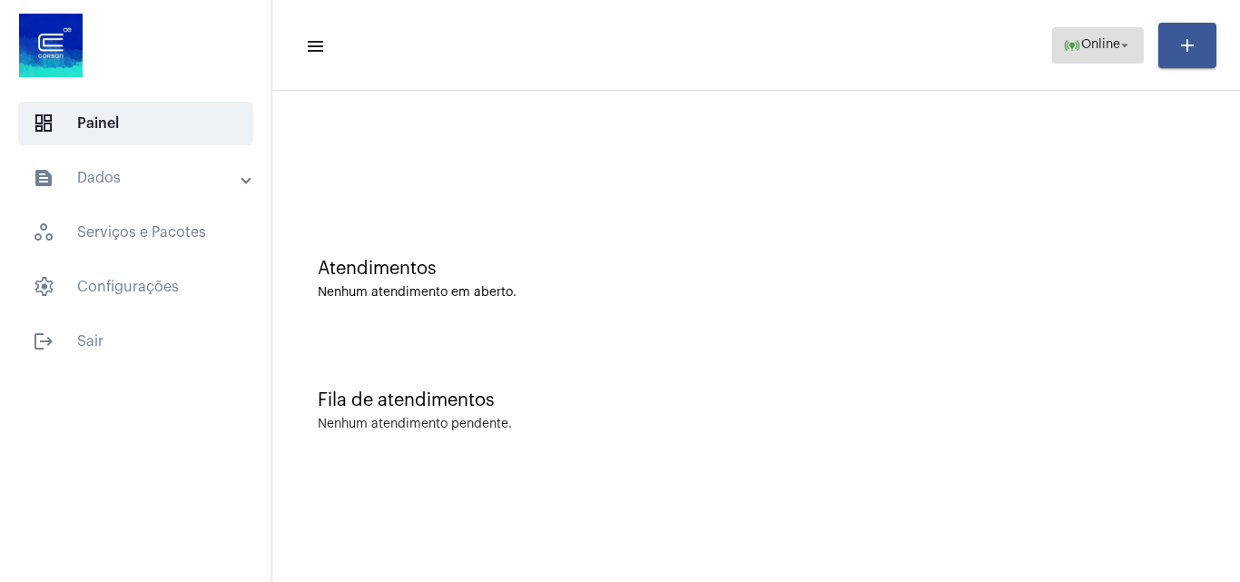
click at [1128, 34] on span "online_prediction Online arrow_drop_down" at bounding box center [1098, 44] width 70 height 33
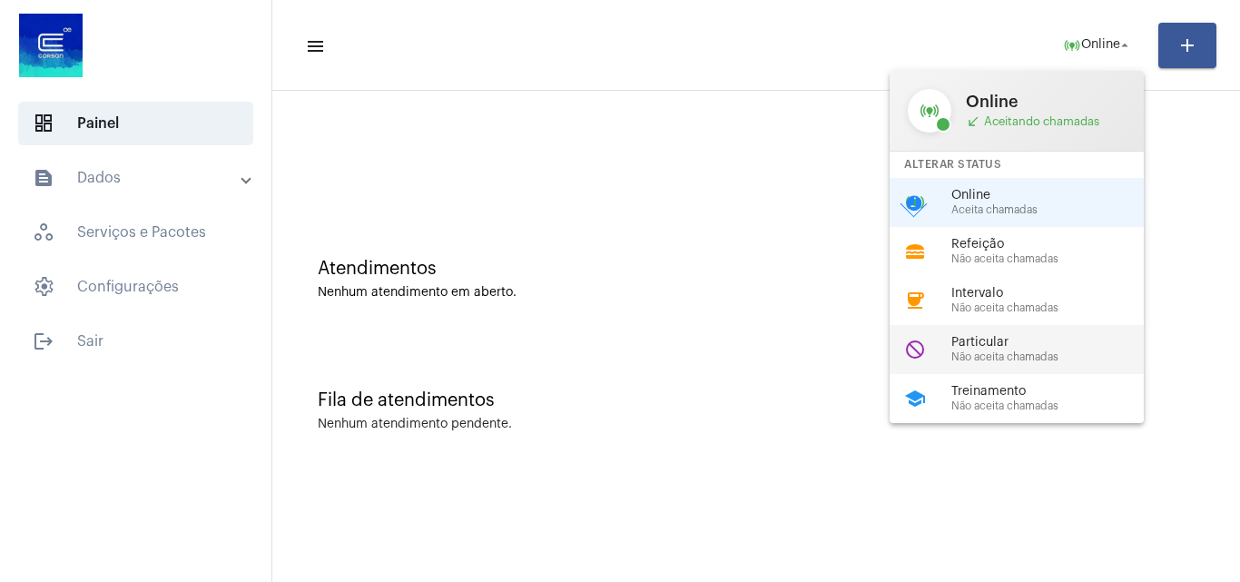
click at [1030, 348] on span "Particular" at bounding box center [1054, 343] width 207 height 14
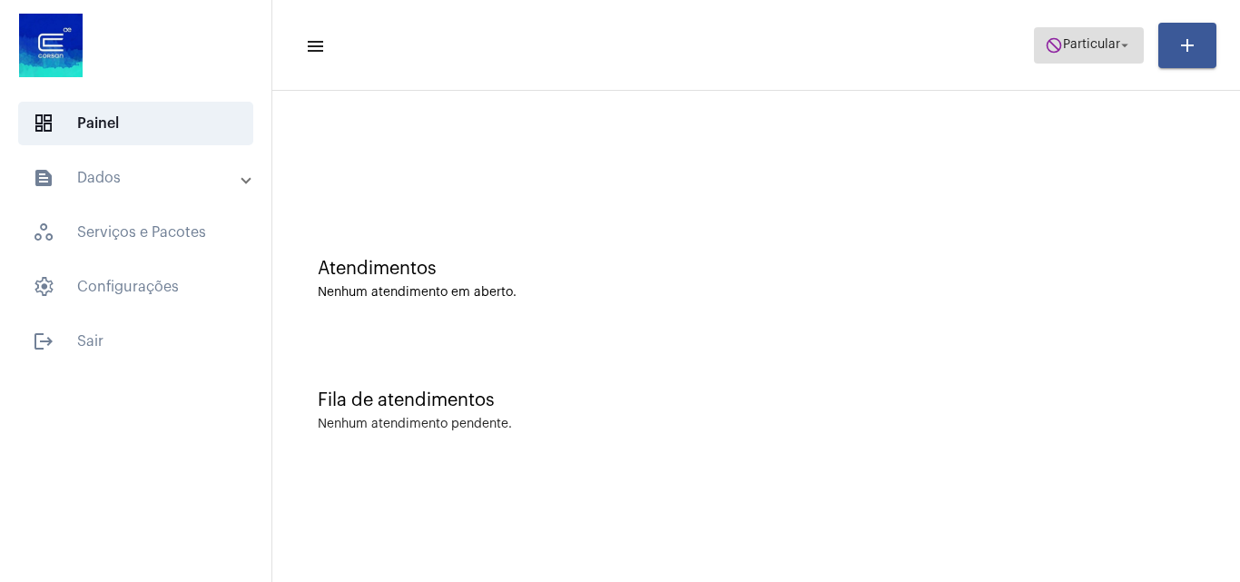
drag, startPoint x: 1039, startPoint y: 31, endPoint x: 1049, endPoint y: 34, distance: 9.8
click at [1040, 31] on button "do_not_disturb Particular arrow_drop_down" at bounding box center [1089, 45] width 110 height 36
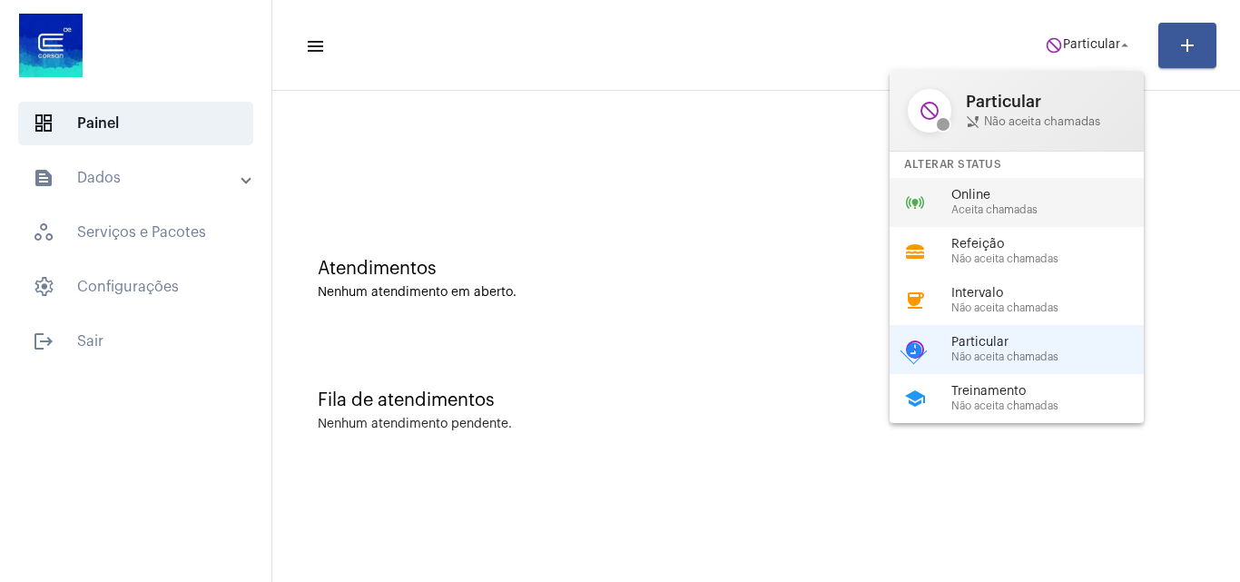
click at [1014, 208] on span "Aceita chamadas" at bounding box center [1054, 210] width 207 height 12
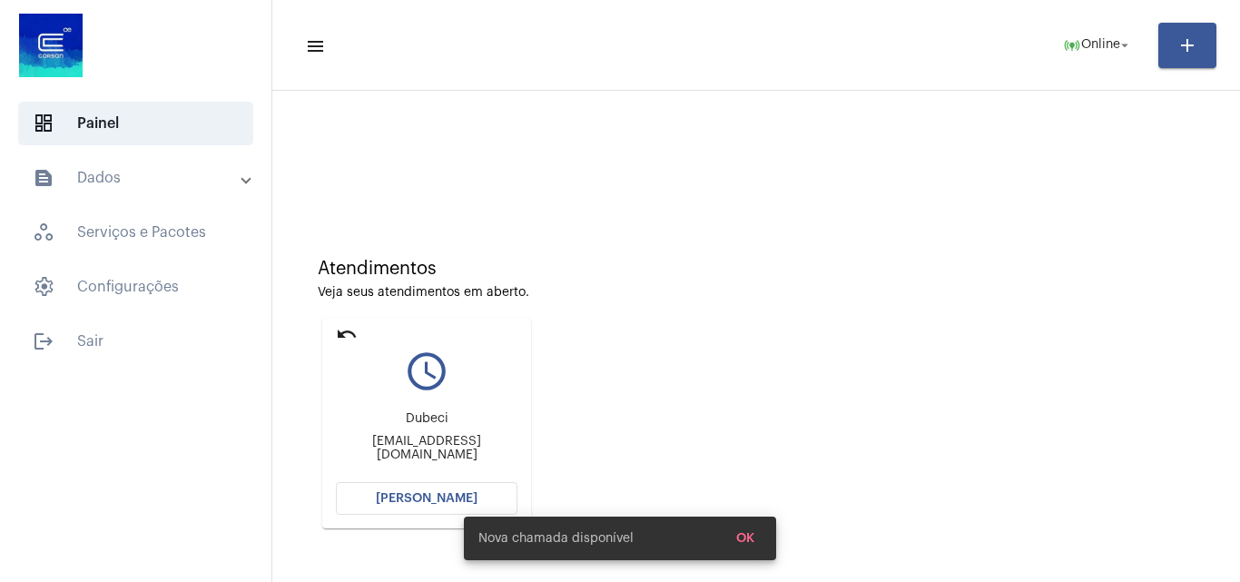
click at [436, 494] on span "[PERSON_NAME]" at bounding box center [427, 498] width 102 height 13
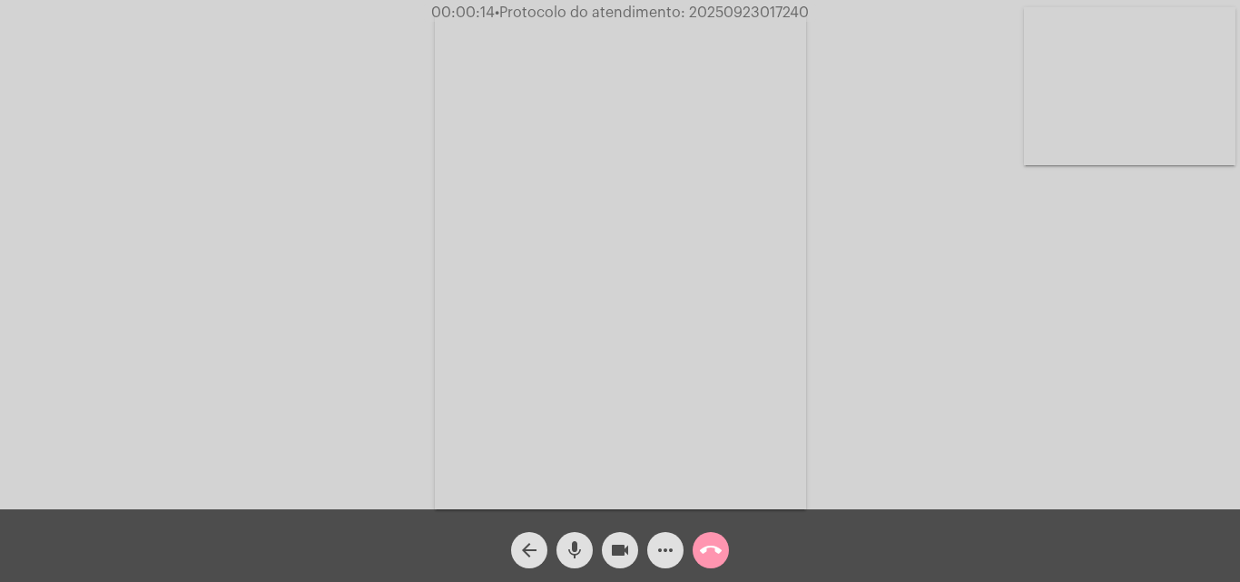
click at [1049, 341] on div "Acessando Câmera e Microfone..." at bounding box center [620, 259] width 1236 height 509
click at [737, 8] on span "• Protocolo do atendimento: 20250923017240" at bounding box center [654, 12] width 314 height 15
click at [562, 544] on button "mic" at bounding box center [574, 550] width 36 height 36
click at [574, 541] on mat-icon "mic_off" at bounding box center [575, 550] width 22 height 22
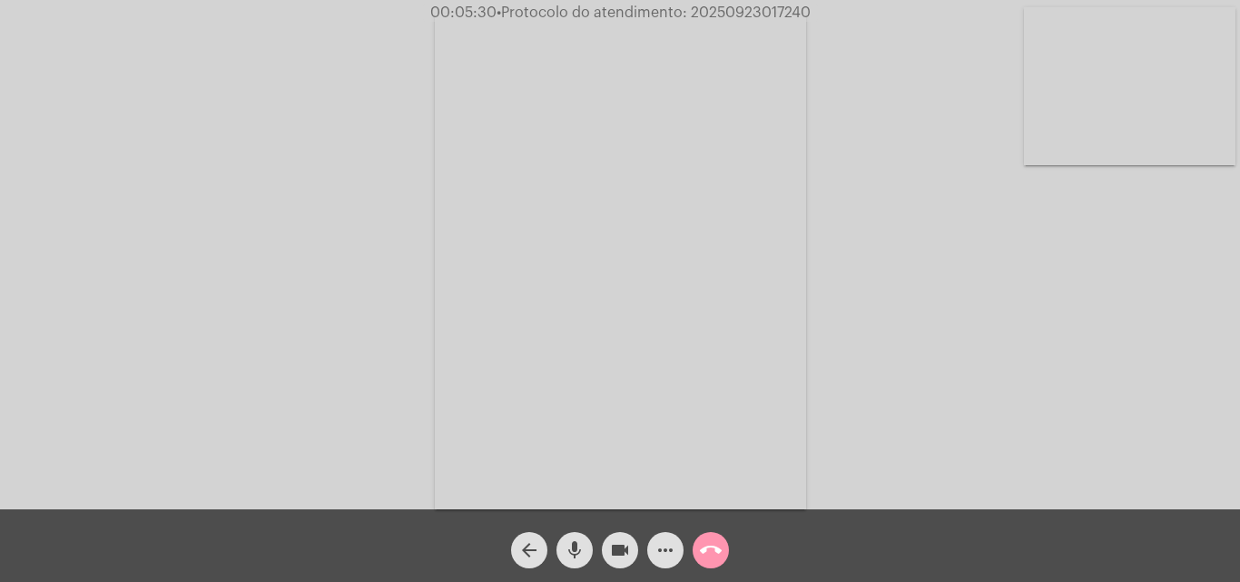
copy span "20250923017240"
click at [704, 552] on mat-icon "call_end" at bounding box center [711, 550] width 22 height 22
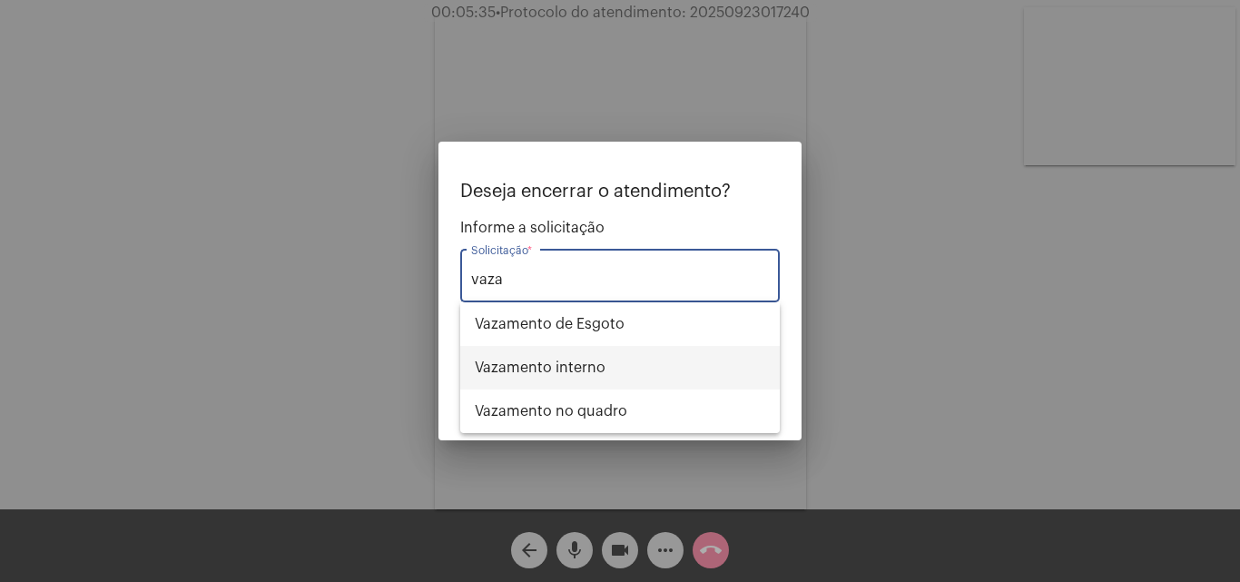
click at [592, 363] on span "Vazamento interno" at bounding box center [620, 368] width 290 height 44
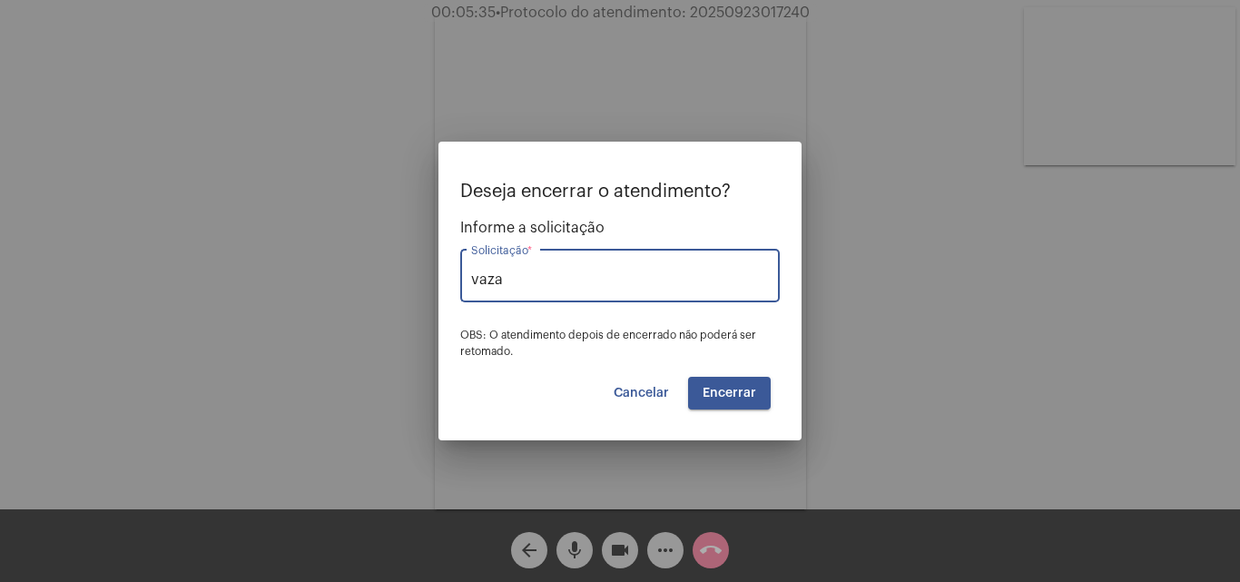
type input "Vazamento interno"
click at [716, 392] on span "Encerrar" at bounding box center [730, 393] width 54 height 13
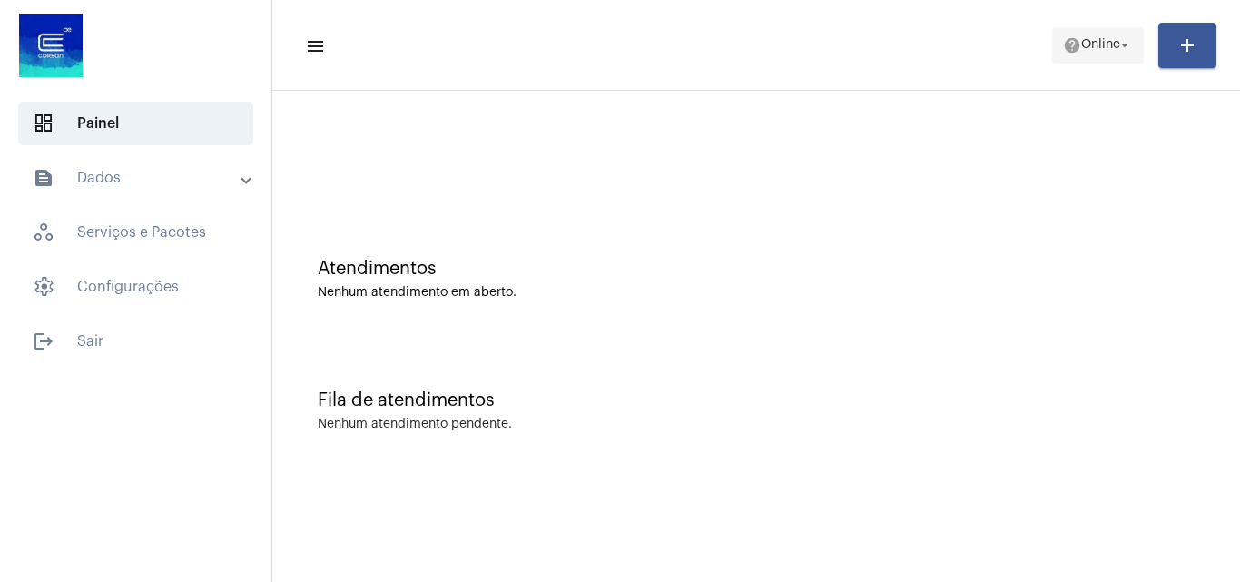
click at [1076, 56] on span "help Online arrow_drop_down" at bounding box center [1098, 44] width 70 height 33
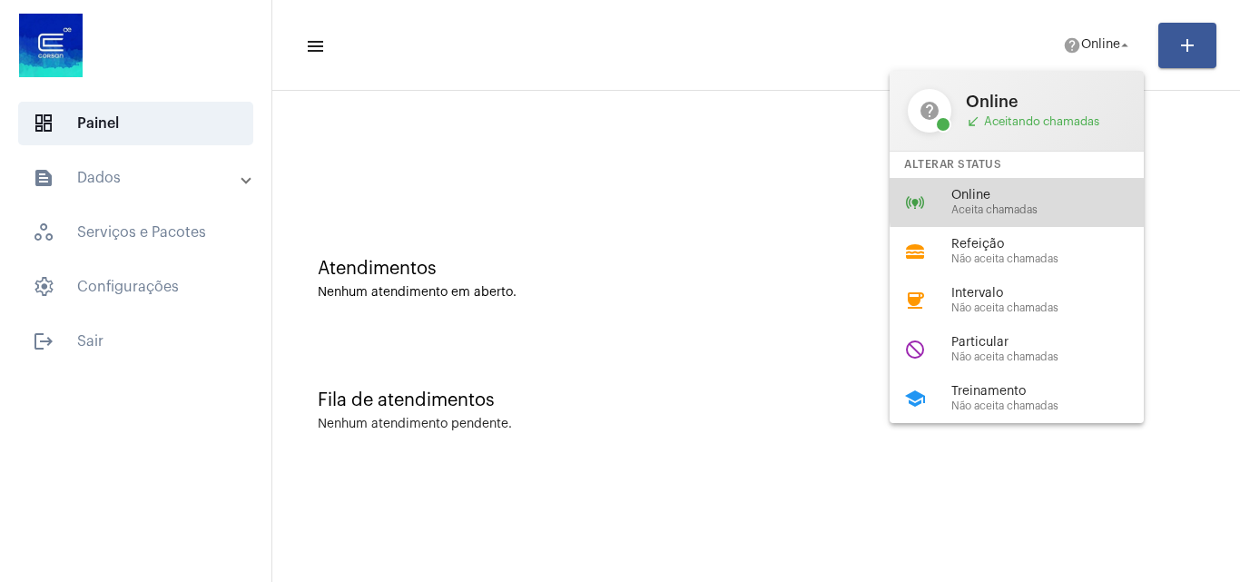
click at [1049, 200] on span "Online" at bounding box center [1054, 196] width 207 height 14
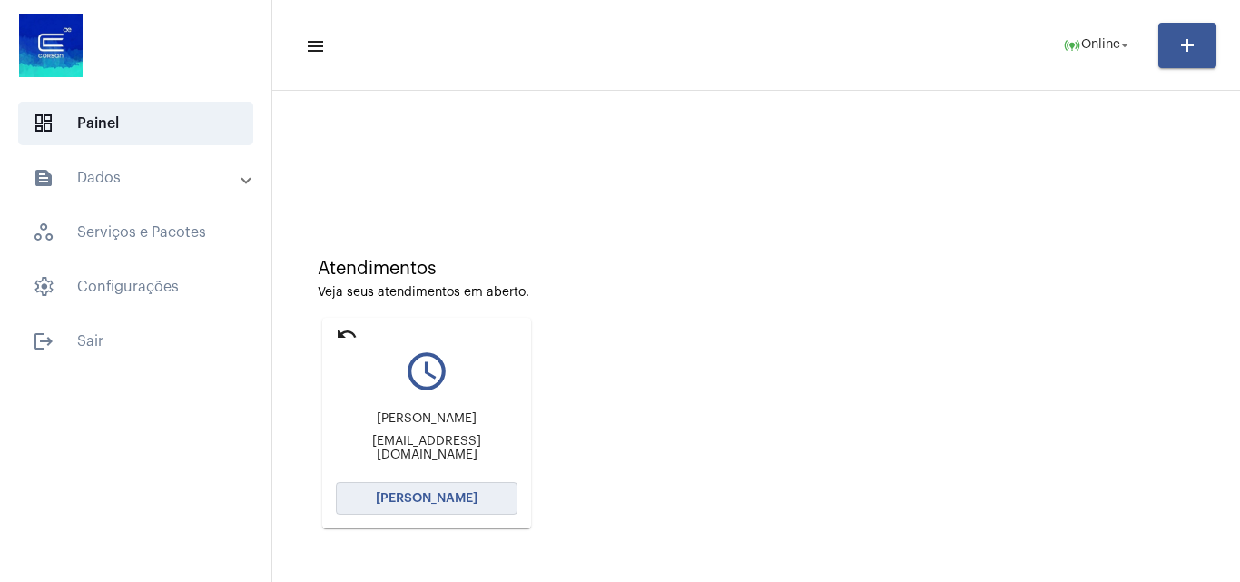
click at [425, 506] on button "[PERSON_NAME]" at bounding box center [427, 498] width 182 height 33
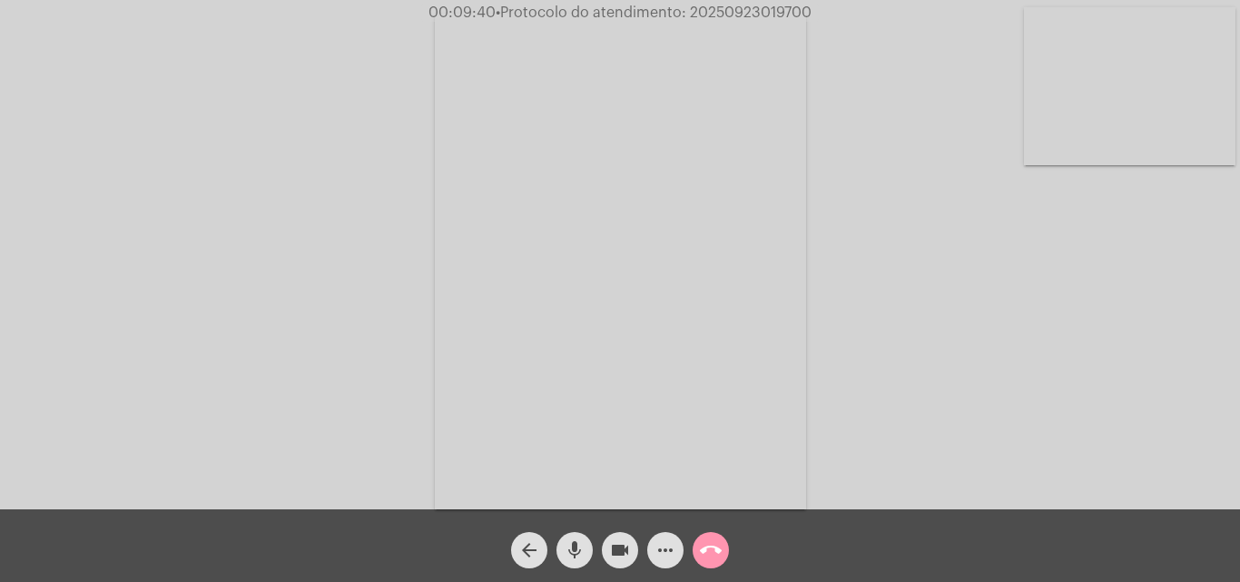
click at [571, 544] on mat-icon "mic" at bounding box center [575, 550] width 22 height 22
click at [578, 550] on mat-icon "mic_off" at bounding box center [575, 550] width 22 height 22
click at [659, 544] on mat-icon "more_horiz" at bounding box center [666, 550] width 22 height 22
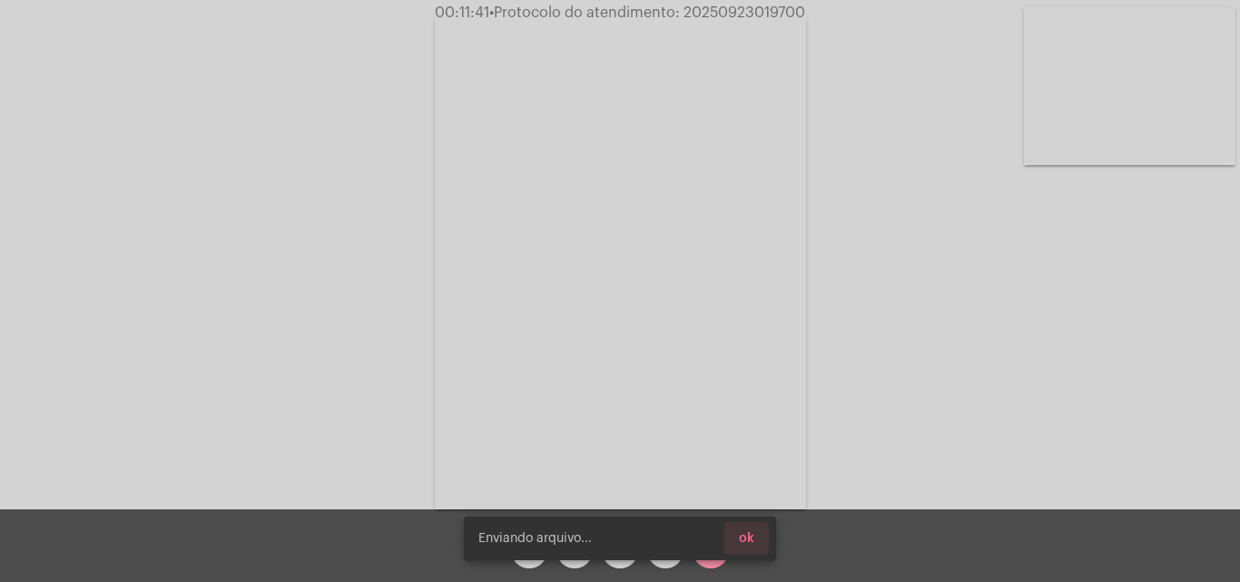
click at [758, 549] on button "ok" at bounding box center [746, 538] width 44 height 33
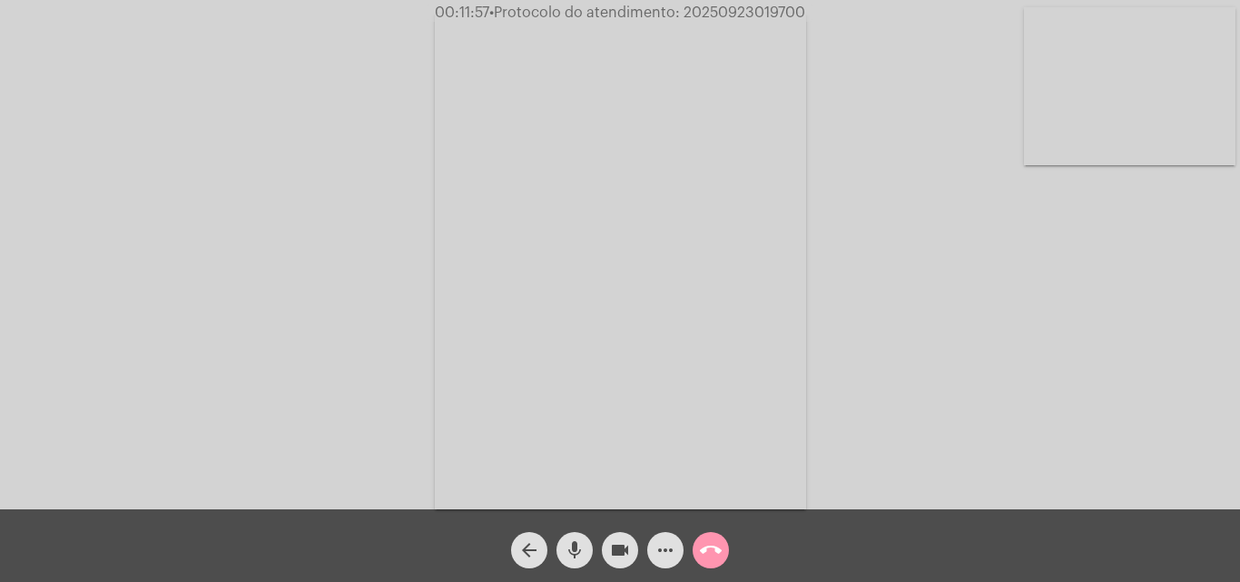
click at [665, 553] on mat-icon "more_horiz" at bounding box center [666, 550] width 22 height 22
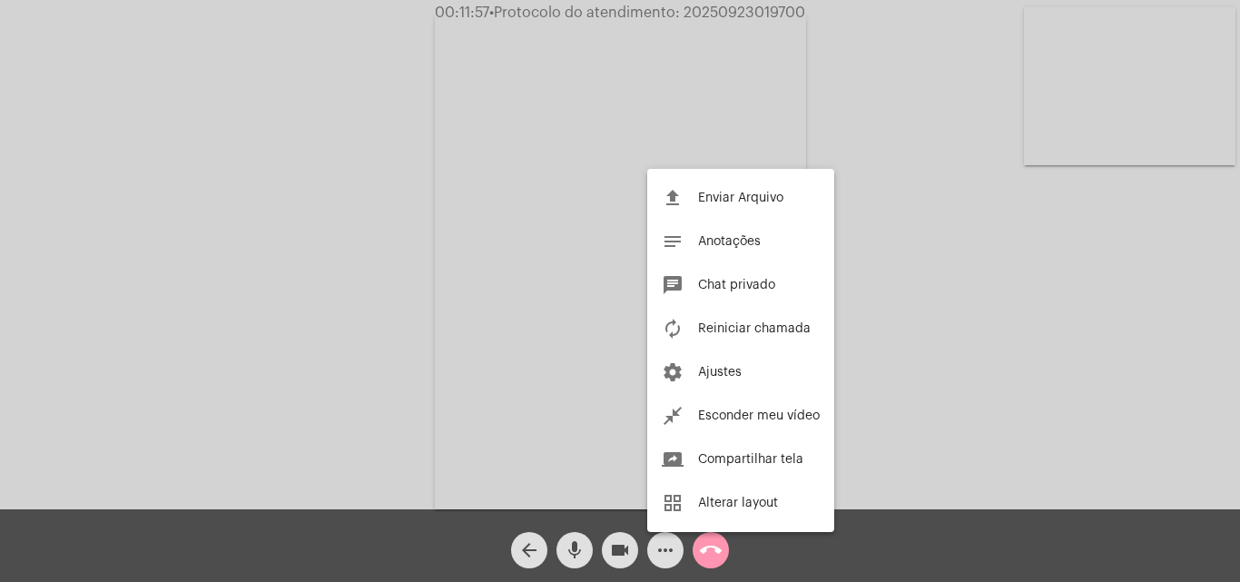
click at [509, 282] on div at bounding box center [620, 291] width 1240 height 582
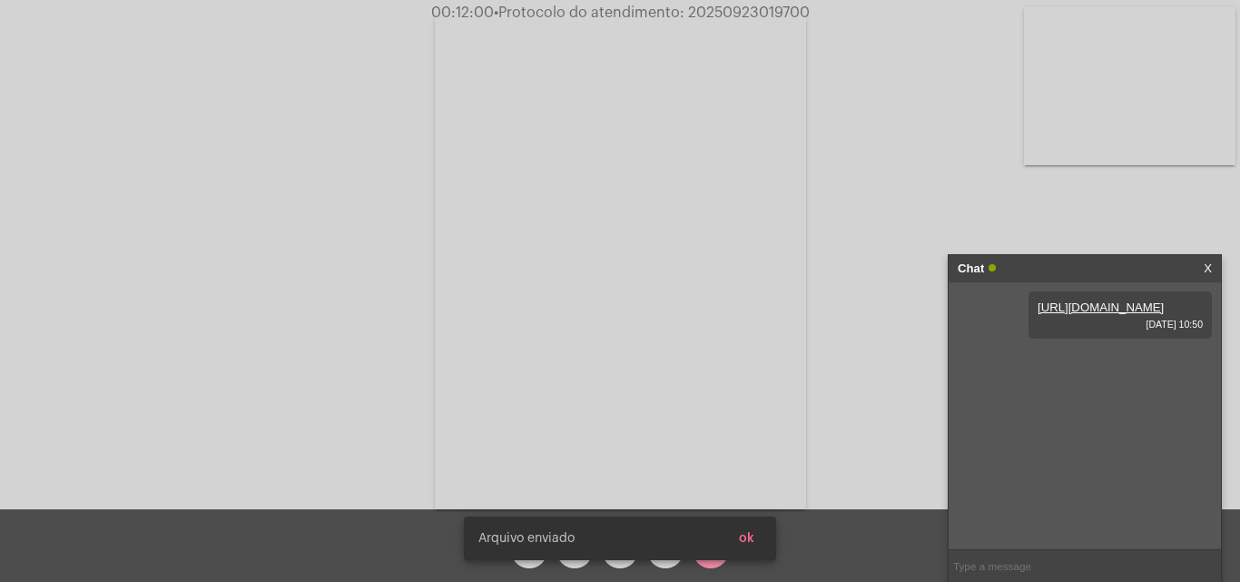
click at [759, 541] on button "ok" at bounding box center [746, 538] width 44 height 33
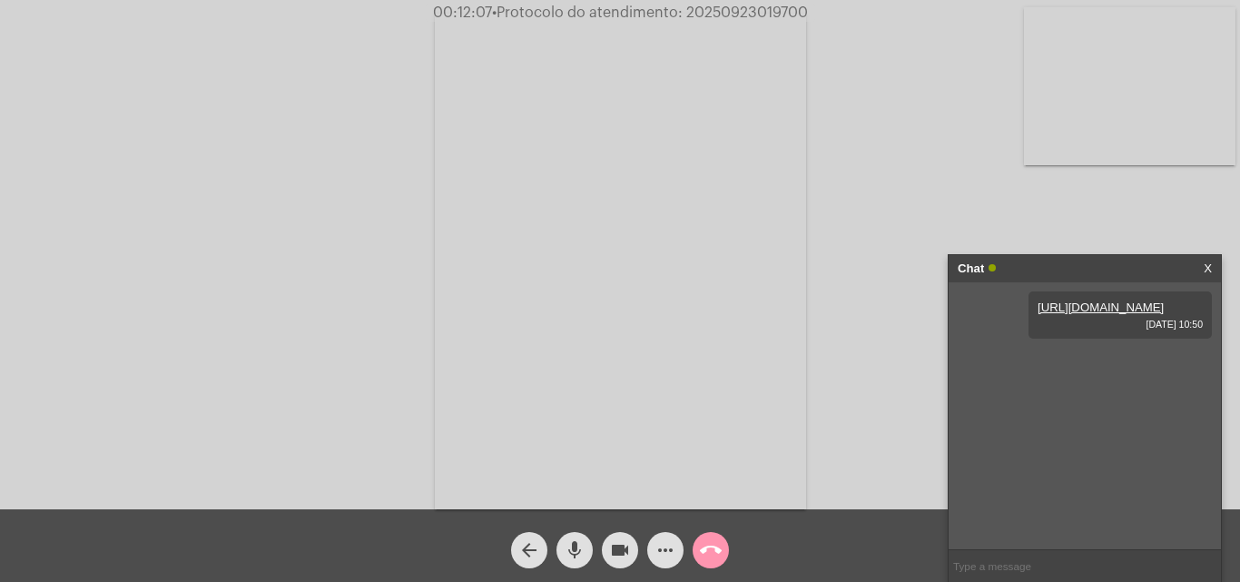
click at [666, 545] on mat-icon "more_horiz" at bounding box center [666, 550] width 22 height 22
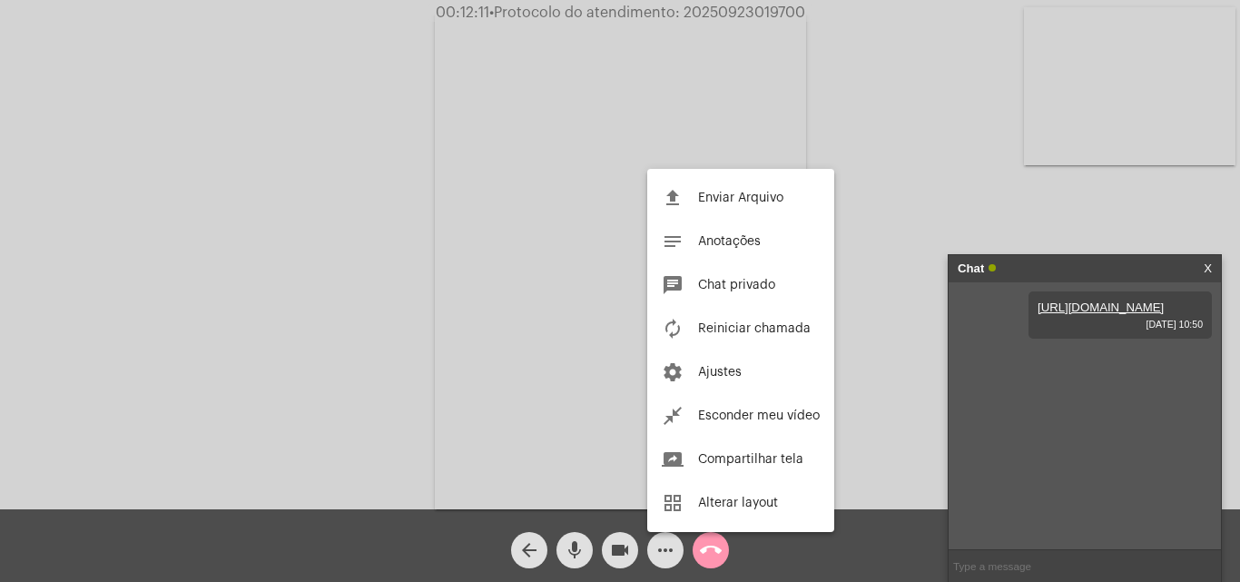
drag, startPoint x: 982, startPoint y: 557, endPoint x: 993, endPoint y: 572, distance: 18.2
click at [985, 558] on div at bounding box center [620, 291] width 1240 height 582
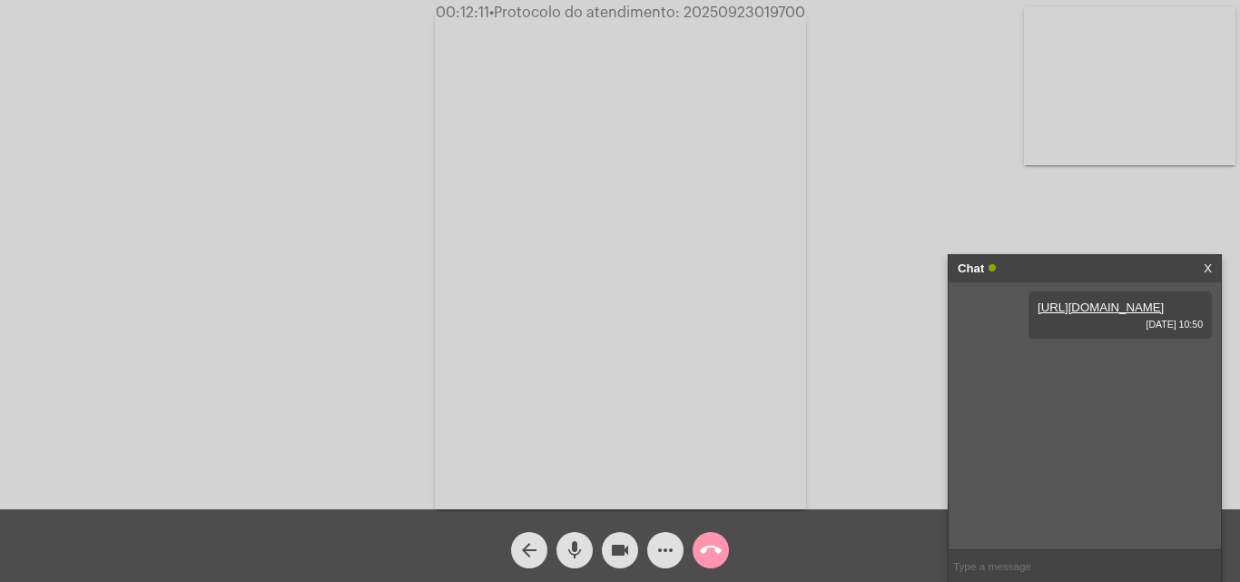
click at [989, 567] on input "text" at bounding box center [1085, 566] width 272 height 32
paste input "Nome: Cia Riograndense de Saneamento C CNPJ: 92.802.784/0001-90 Instituição: BC…"
type input "Nome: Cia Riograndense de Saneamento C CNPJ: 92.802.784/0001-90 Instituição: BC…"
drag, startPoint x: 1032, startPoint y: 402, endPoint x: 1045, endPoint y: 397, distance: 13.8
click at [1045, 397] on div "Nome: Cia Riograndense de Saneamento C CNPJ: 92.802.784/0001-90 Instituição: BC…" at bounding box center [1120, 394] width 183 height 102
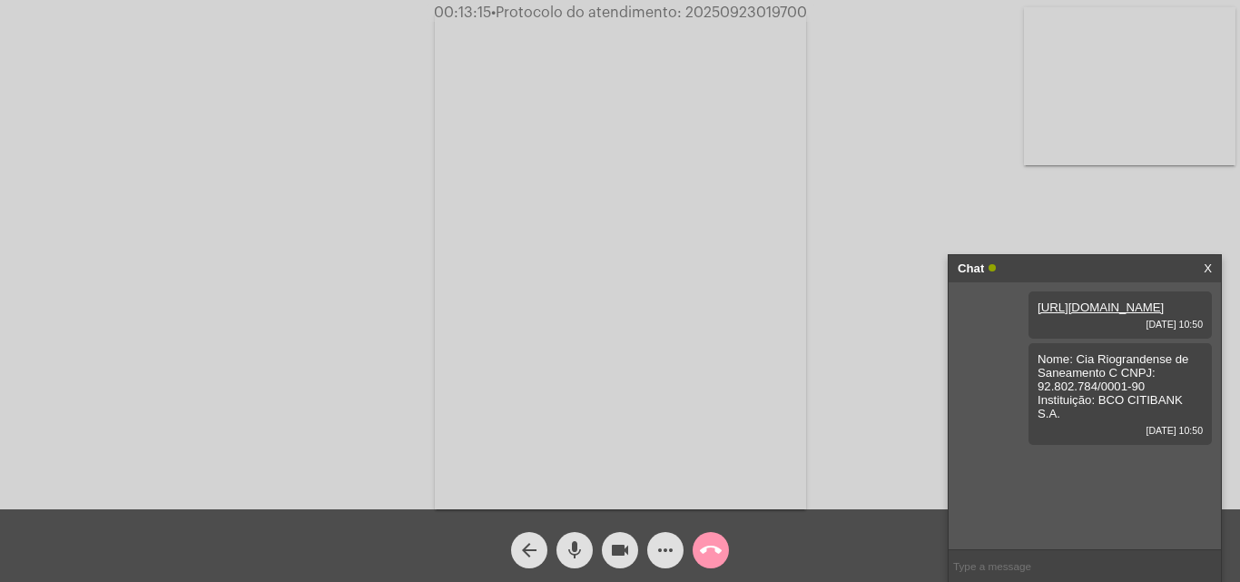
click at [1012, 387] on div "https://neft-transfer-bucket.s3.amazonaws.com/temp-2be00fdc-064d-9da2-8d17-c545…" at bounding box center [1085, 415] width 272 height 267
click at [718, 10] on span "• Protocolo do atendimento: 20250923019700" at bounding box center [651, 12] width 316 height 15
click at [718, 10] on span "• Protocolo do atendimento: 20250923019700" at bounding box center [649, 12] width 316 height 15
copy span "20250923019700"
click at [661, 553] on mat-icon "more_horiz" at bounding box center [666, 550] width 22 height 22
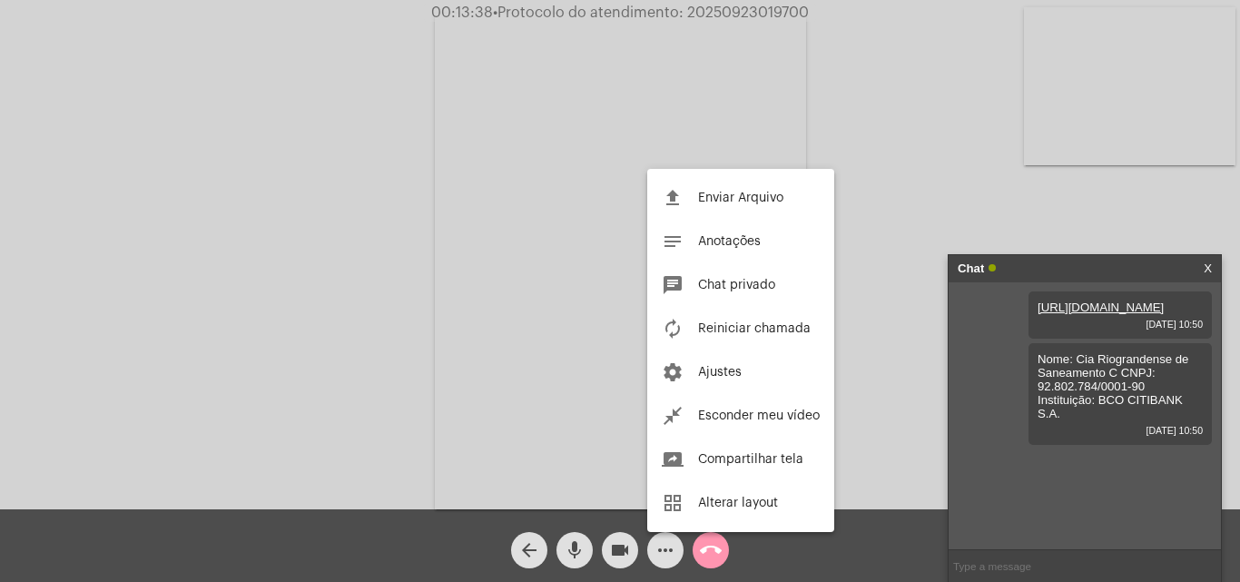
click at [444, 269] on div at bounding box center [620, 291] width 1240 height 582
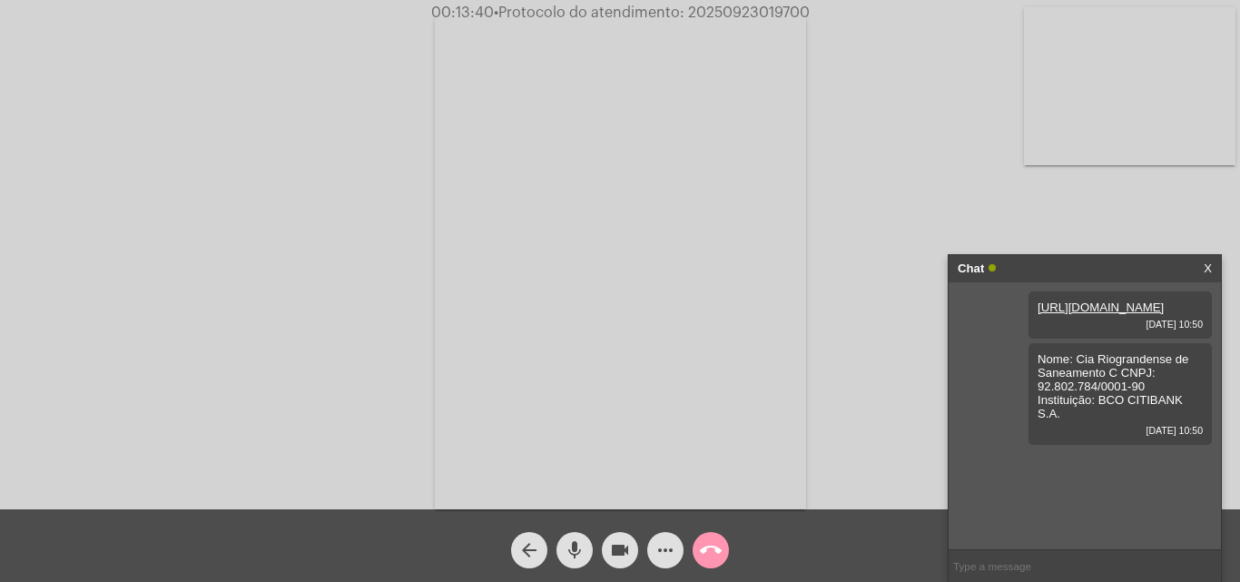
click at [1039, 569] on input "text" at bounding box center [1085, 566] width 272 height 32
click at [566, 549] on mat-icon "mic" at bounding box center [575, 550] width 22 height 22
click at [566, 549] on mat-icon "mic_off" at bounding box center [575, 550] width 22 height 22
click at [659, 557] on mat-icon "more_horiz" at bounding box center [666, 550] width 22 height 22
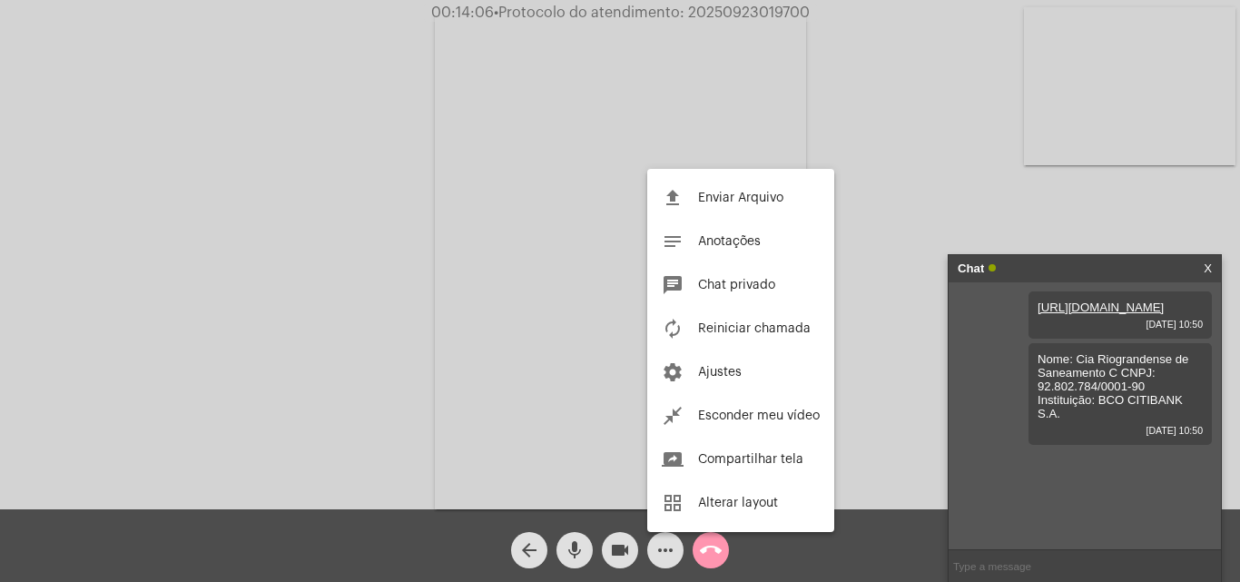
click at [552, 384] on div at bounding box center [620, 291] width 1240 height 582
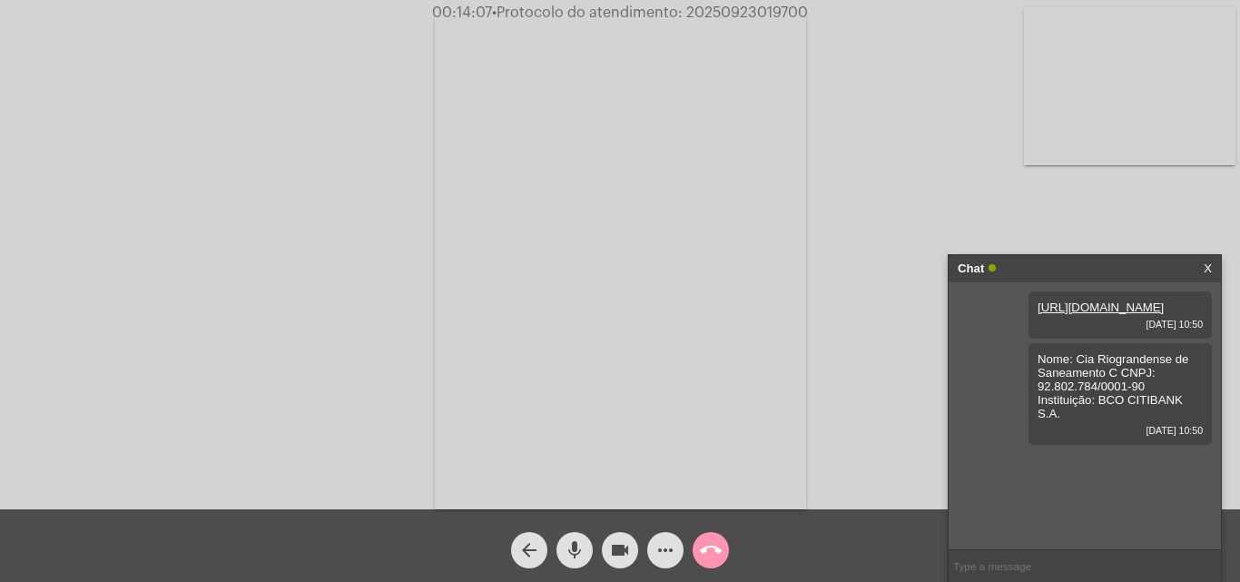
click at [572, 546] on mat-icon "mic" at bounding box center [575, 550] width 22 height 22
click at [575, 549] on mat-icon "mic_off" at bounding box center [575, 550] width 22 height 22
click at [709, 8] on span "• Protocolo do atendimento: 20250923019700" at bounding box center [650, 12] width 316 height 15
copy span "20250923019700"
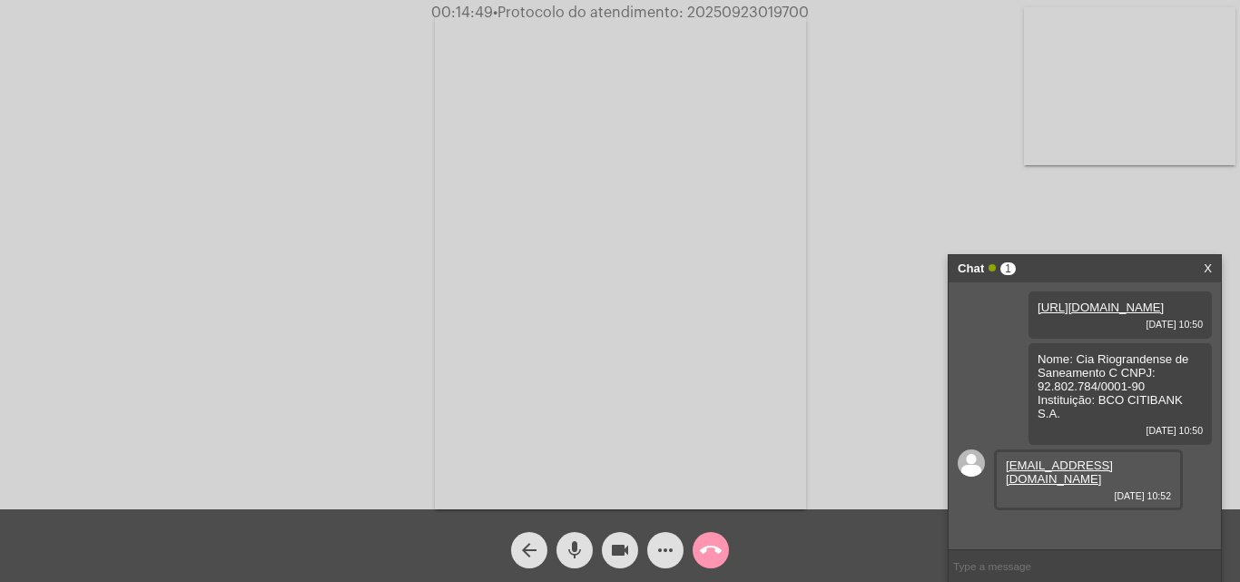
click at [714, 554] on mat-icon "call_end" at bounding box center [711, 550] width 22 height 22
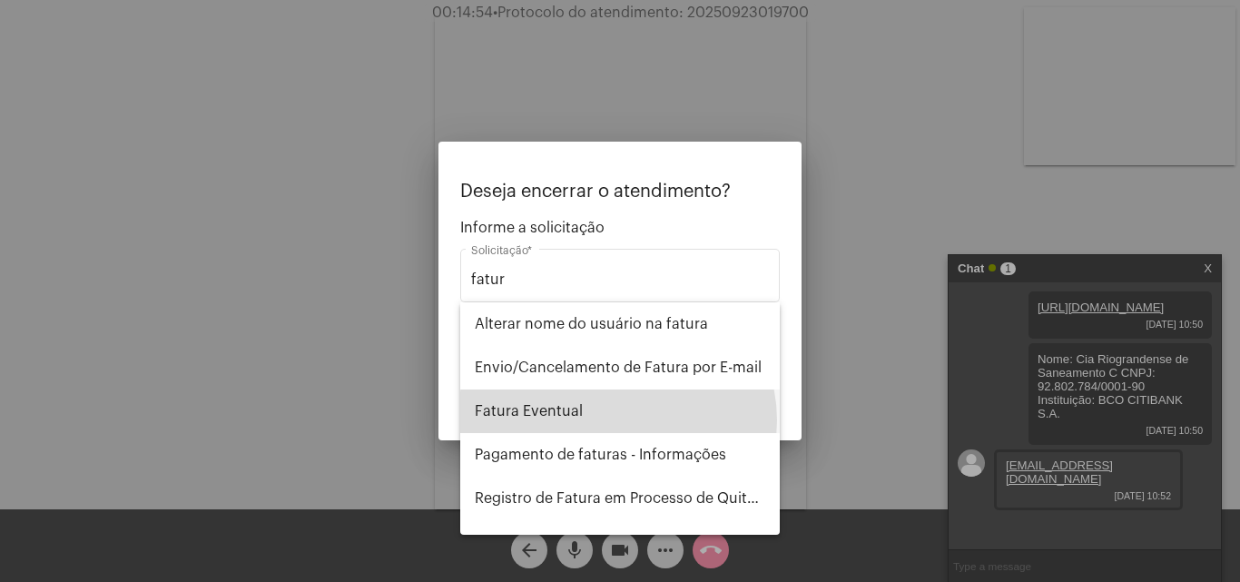
click at [617, 420] on span "Fatura Eventual" at bounding box center [620, 411] width 290 height 44
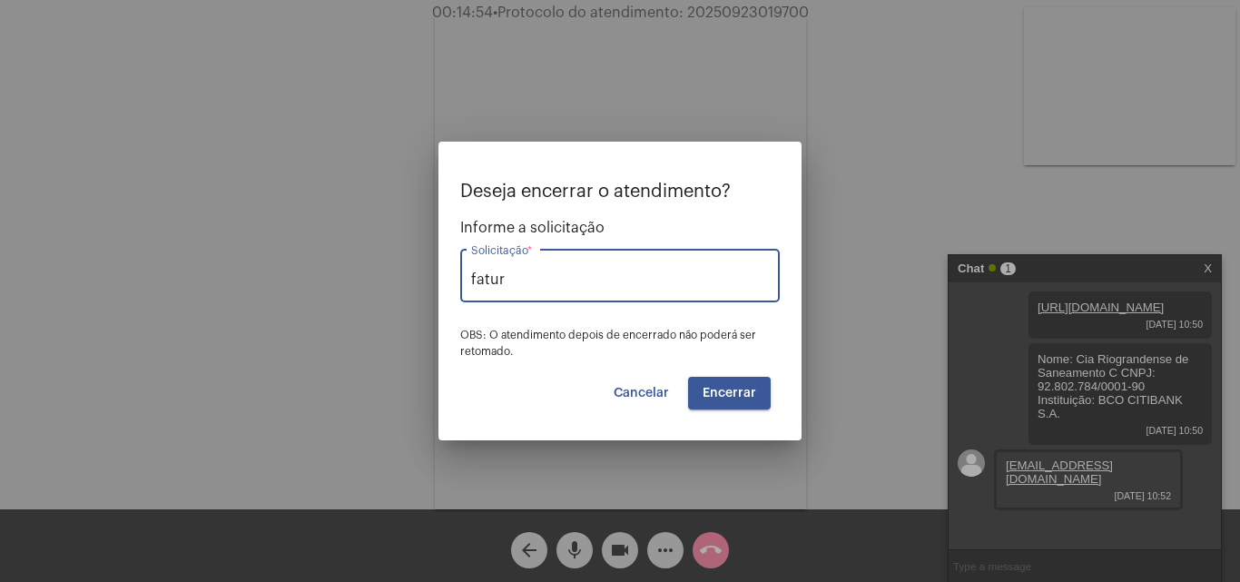
type input "Fatura Eventual"
click at [741, 398] on span "Encerrar" at bounding box center [730, 393] width 54 height 13
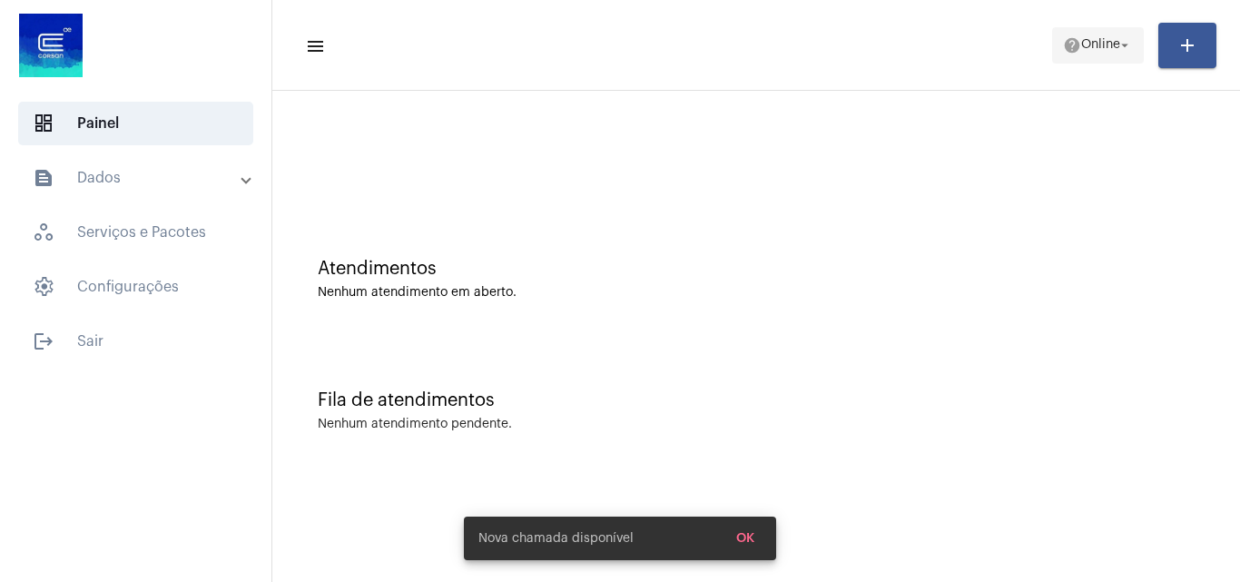
click at [1100, 34] on span "help Online arrow_drop_down" at bounding box center [1098, 44] width 70 height 33
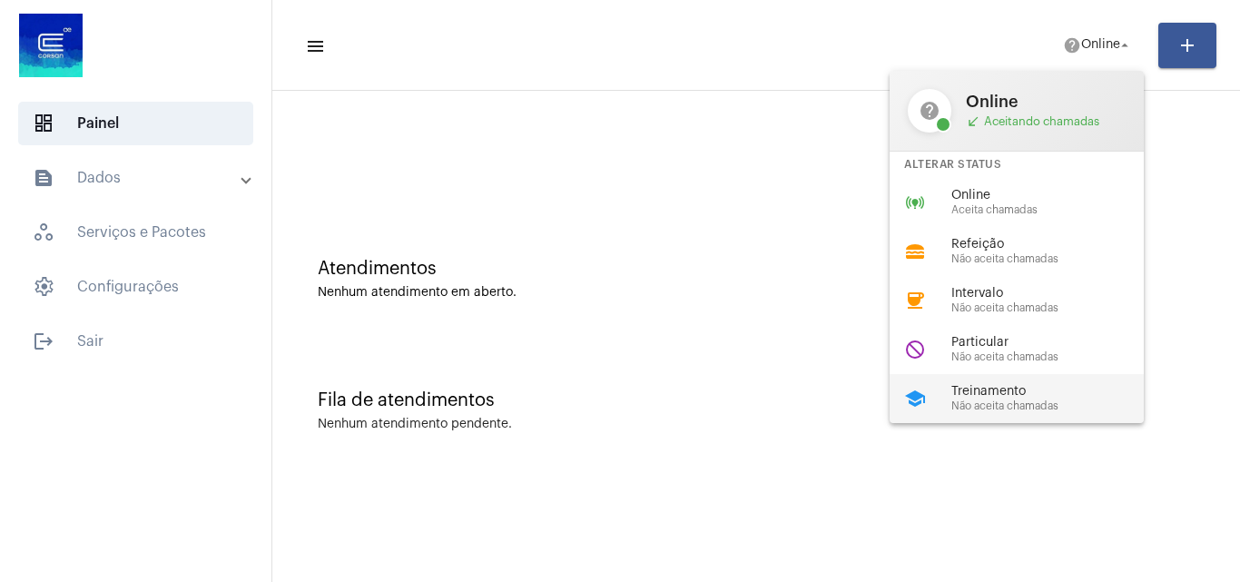
click at [1009, 403] on span "Não aceita chamadas" at bounding box center [1054, 406] width 207 height 12
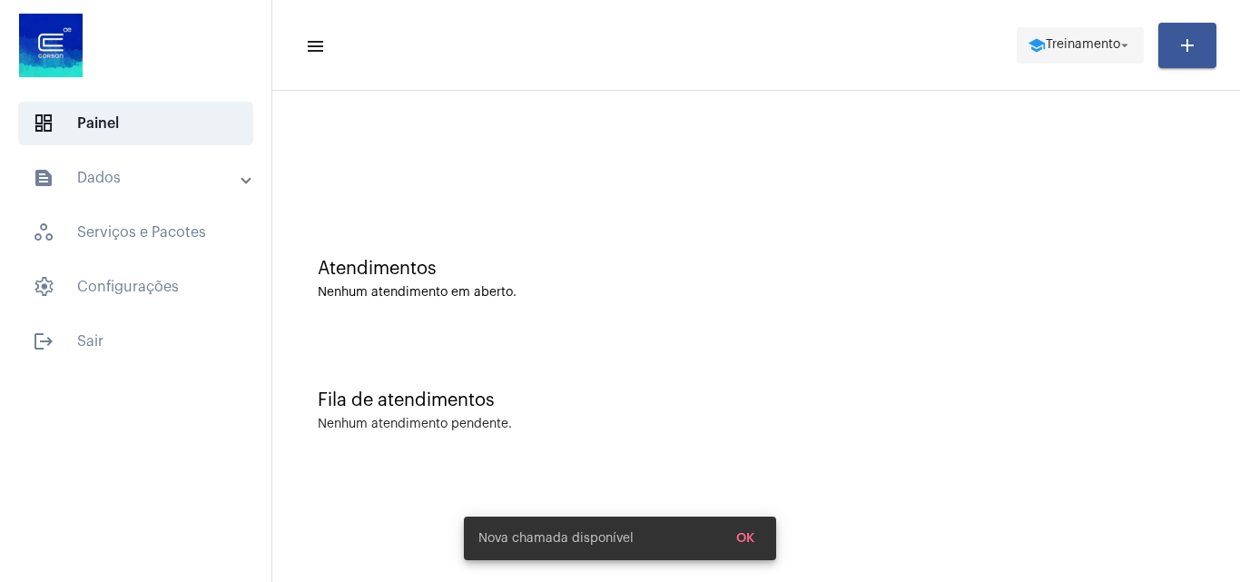
click at [1085, 50] on span "Treinamento" at bounding box center [1083, 45] width 74 height 13
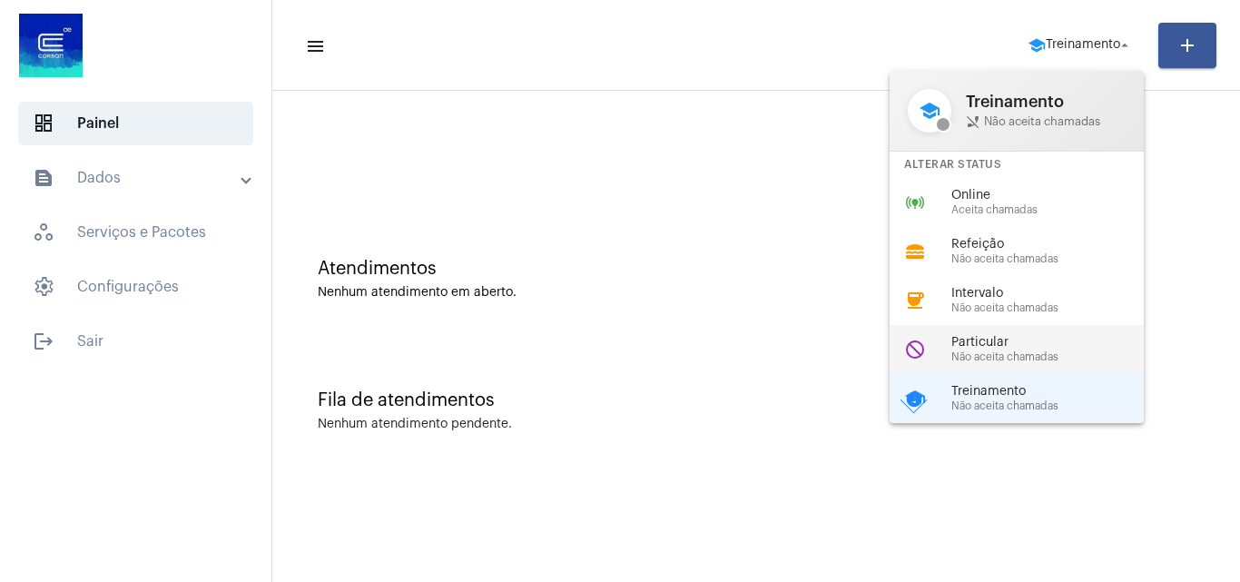
click at [1011, 349] on span "Particular" at bounding box center [1054, 343] width 207 height 14
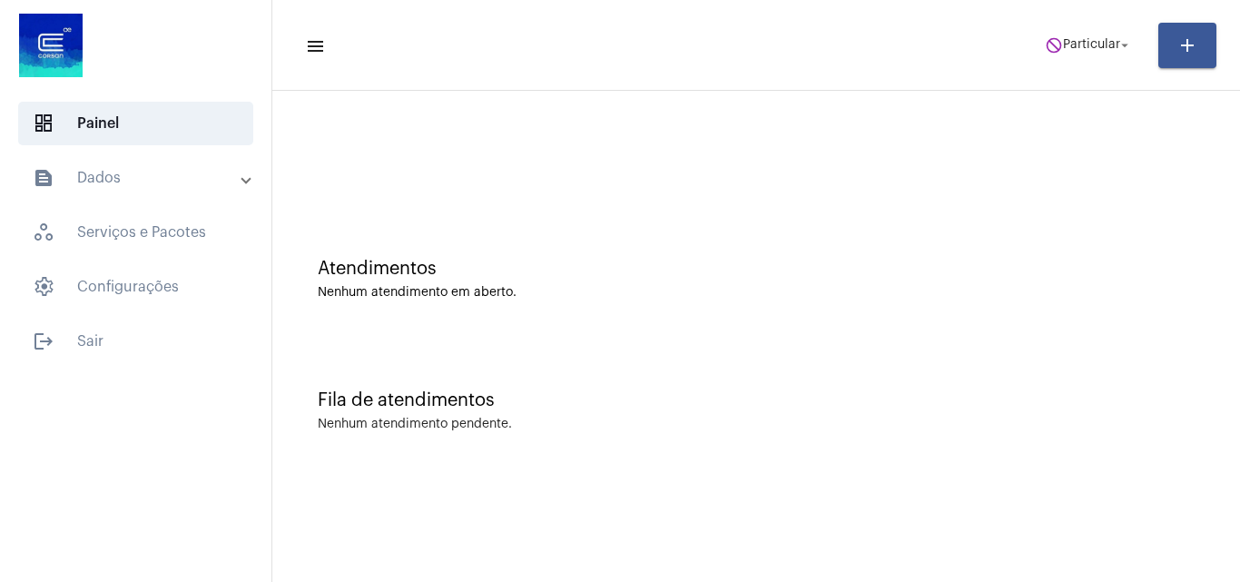
click at [1053, 313] on div "Atendimentos Nenhum atendimento em aberto." at bounding box center [756, 270] width 950 height 132
click at [1086, 58] on span "do_not_disturb Particular arrow_drop_down" at bounding box center [1089, 44] width 88 height 33
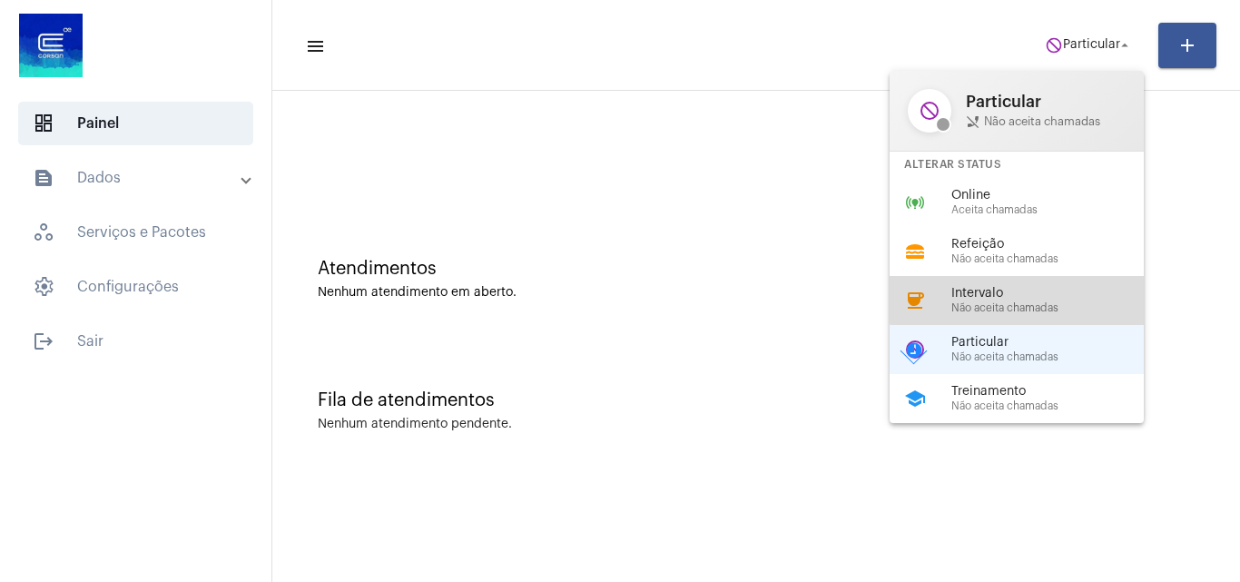
click at [1018, 290] on span "Intervalo" at bounding box center [1054, 294] width 207 height 14
